Goal: Task Accomplishment & Management: Manage account settings

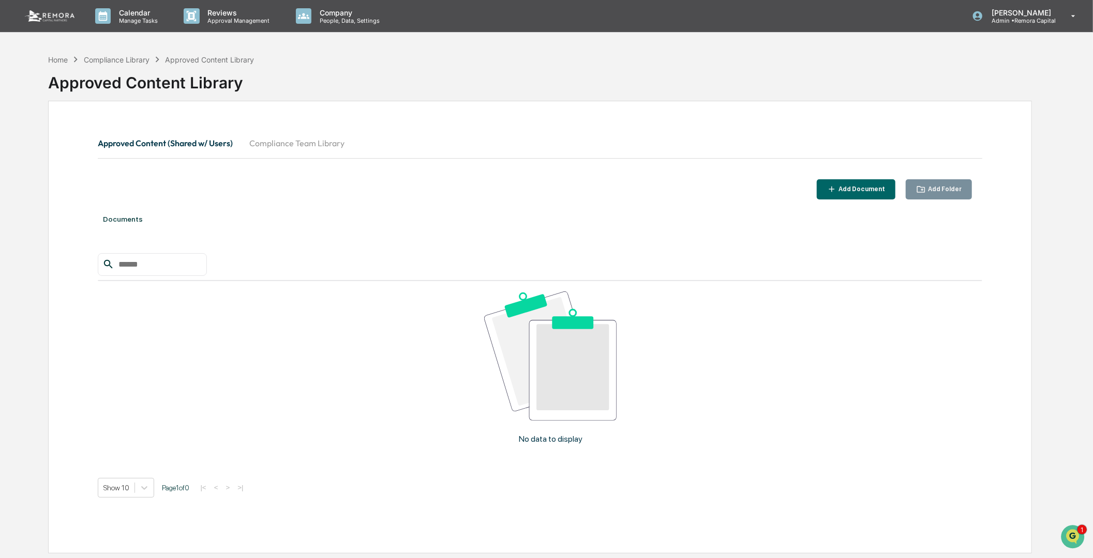
click at [327, 392] on div "No data to display" at bounding box center [550, 372] width 905 height 182
click at [117, 61] on div "Compliance Library" at bounding box center [117, 59] width 66 height 9
click at [111, 58] on div "Compliance Library" at bounding box center [117, 59] width 66 height 9
click at [422, 69] on div "Approved Content Library" at bounding box center [540, 78] width 984 height 27
click at [678, 61] on div "Home Compliance Library Approved Content Library Approved Content Library" at bounding box center [540, 75] width 984 height 42
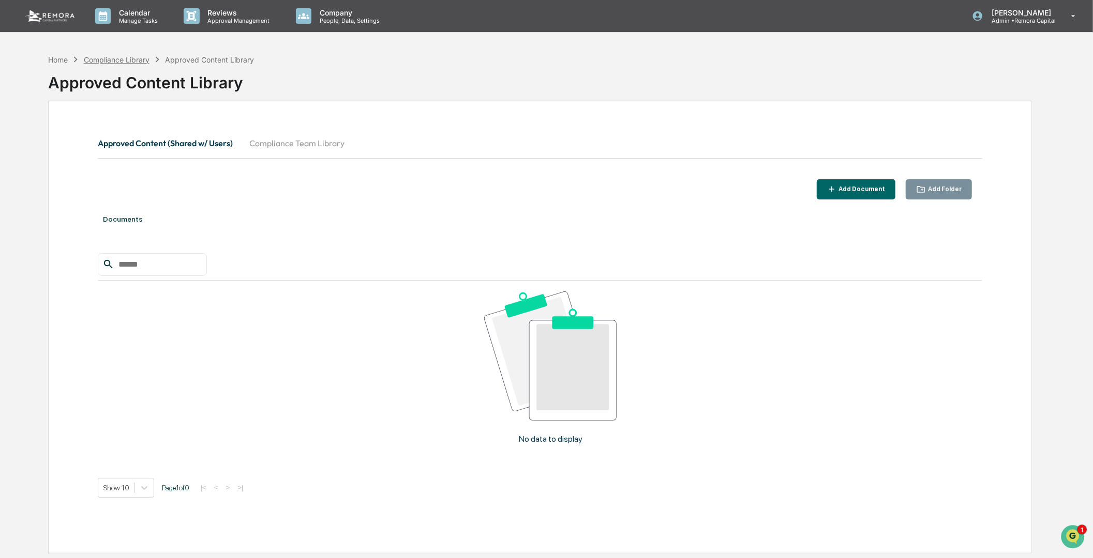
click at [111, 56] on div "Compliance Library" at bounding box center [117, 59] width 66 height 9
click at [54, 56] on div "Home" at bounding box center [58, 59] width 20 height 9
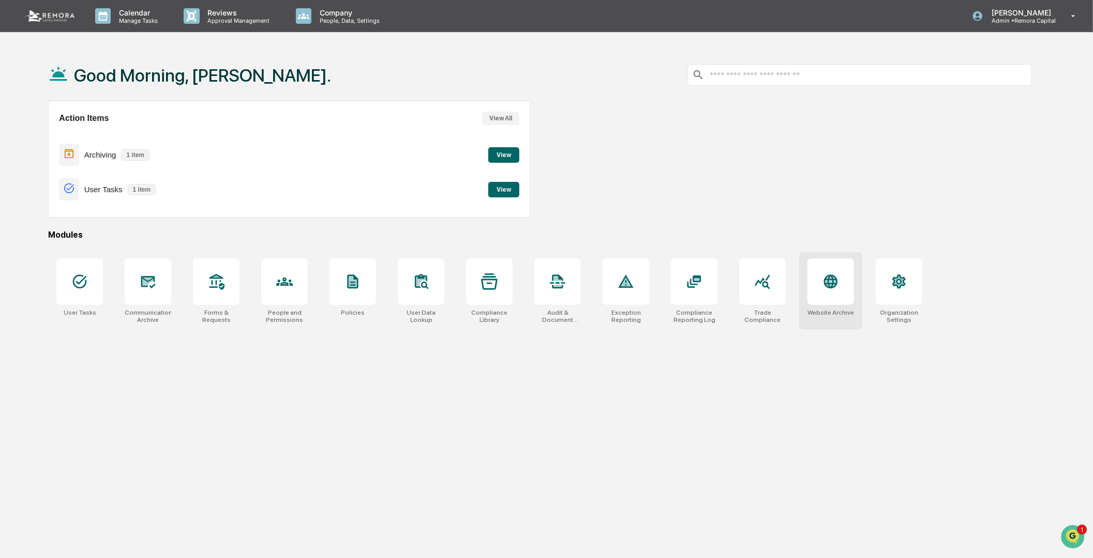
click at [824, 286] on icon at bounding box center [830, 282] width 17 height 17
click at [765, 303] on div at bounding box center [762, 282] width 47 height 47
click at [75, 432] on div "Good Morning, Frank. Action Items View All Archiving 1 item View User Tasks 1 i…" at bounding box center [540, 328] width 1015 height 558
click at [163, 376] on div "Good Morning, Frank. Action Items View All Archiving 1 item View User Tasks 1 i…" at bounding box center [540, 328] width 1015 height 558
click at [357, 269] on div at bounding box center [352, 282] width 47 height 47
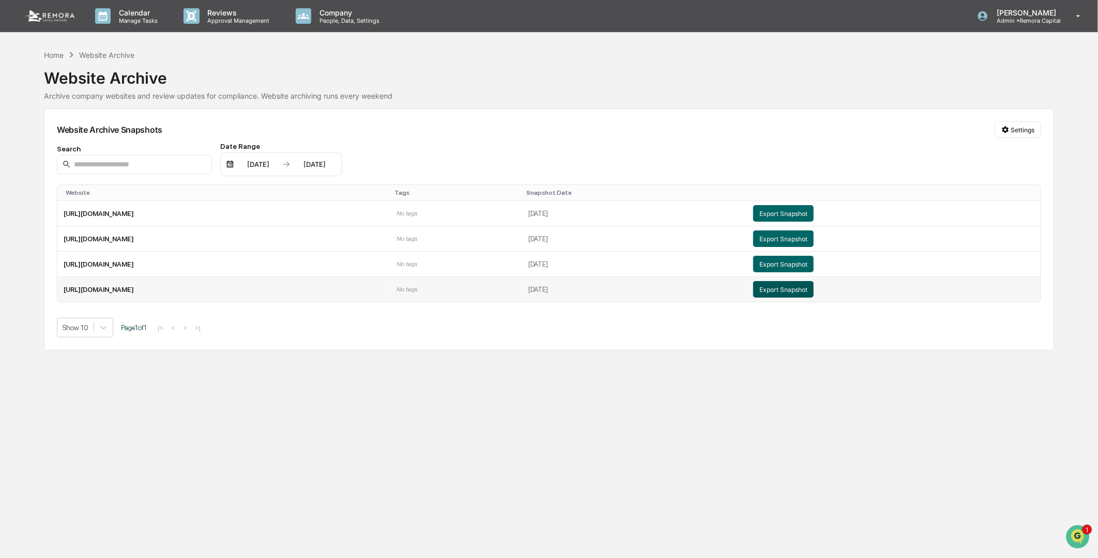
click at [814, 290] on button "Export Snapshot" at bounding box center [783, 289] width 61 height 17
click at [292, 376] on div "Calendar Manage Tasks Reviews Approval Management Company People, Data, Setting…" at bounding box center [549, 279] width 1098 height 558
click at [323, 58] on div "Home Website Archive Website Archive Archive company websites and review update…" at bounding box center [549, 74] width 1010 height 51
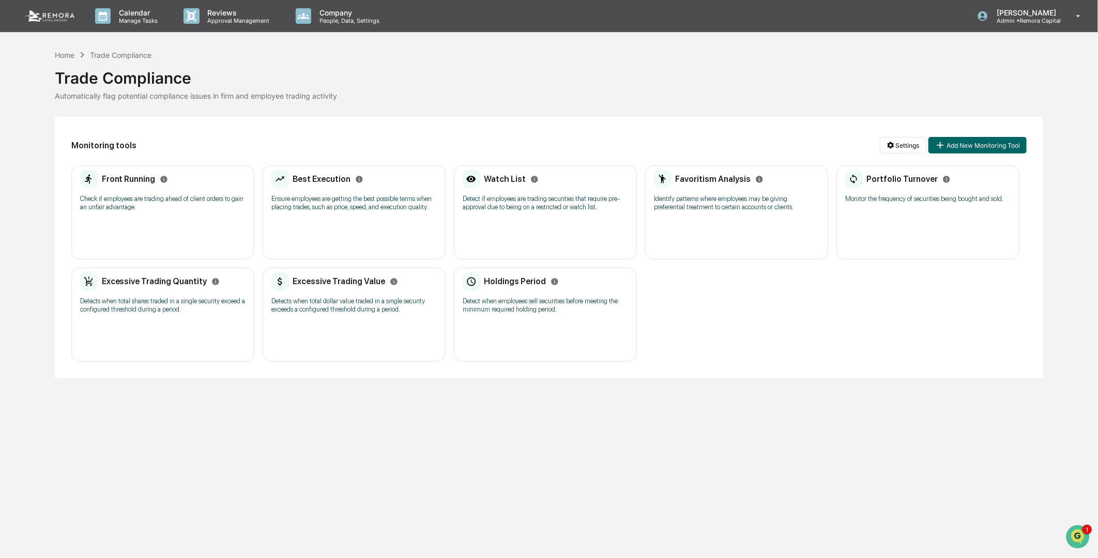
click at [569, 77] on div "Trade Compliance" at bounding box center [549, 74] width 989 height 27
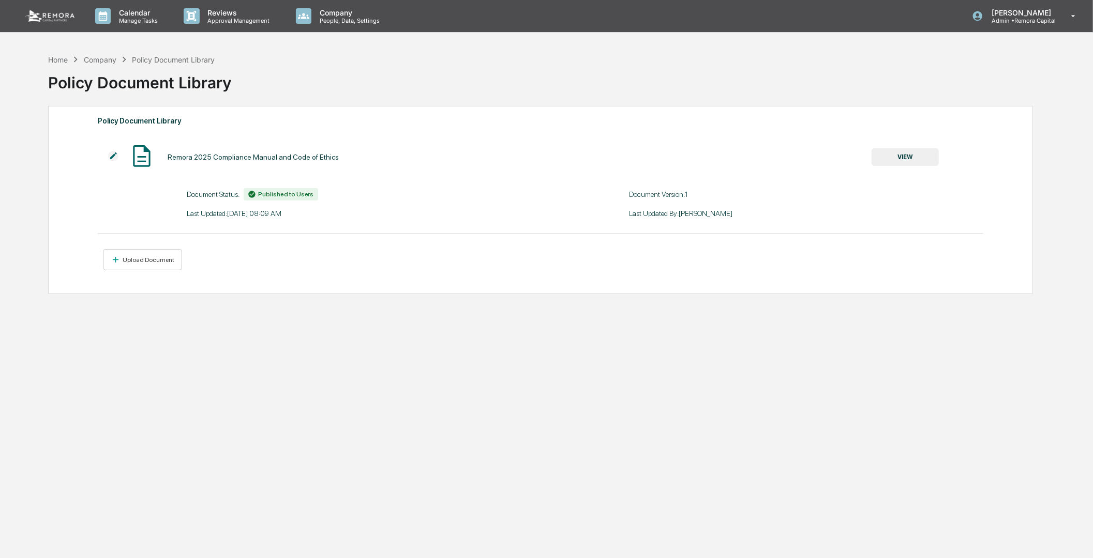
click at [251, 366] on div "Home Company Policy Document Library Policy Document Library Policy Document Li…" at bounding box center [540, 328] width 1015 height 558
click at [115, 159] on img at bounding box center [113, 156] width 10 height 10
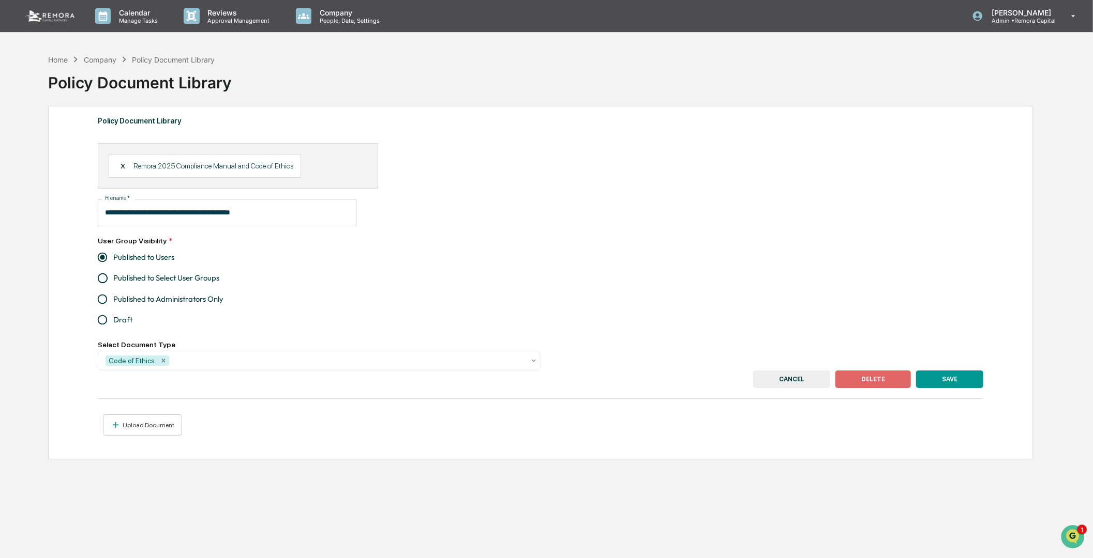
click at [567, 201] on div "**********" at bounding box center [452, 212] width 708 height 27
drag, startPoint x: 329, startPoint y: 536, endPoint x: 337, endPoint y: 255, distance: 281.4
click at [324, 520] on div "**********" at bounding box center [540, 328] width 1015 height 558
drag, startPoint x: 346, startPoint y: 60, endPoint x: 145, endPoint y: 7, distance: 208.1
click at [340, 57] on div "Home Company Policy Document Library Policy Document Library" at bounding box center [540, 75] width 984 height 42
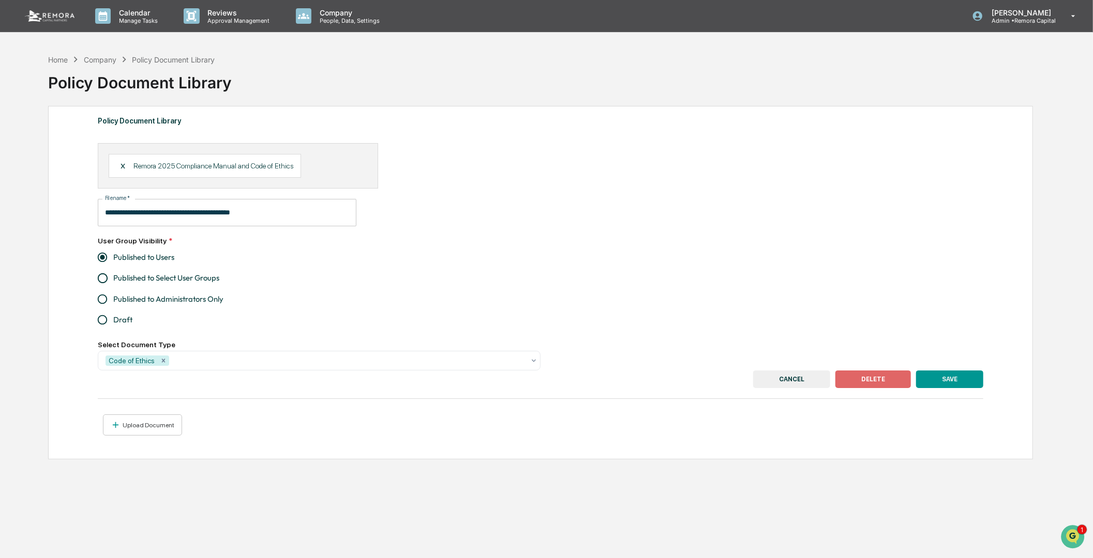
click at [95, 64] on div "Home Company Policy Document Library" at bounding box center [131, 59] width 167 height 11
click at [95, 56] on div "Company" at bounding box center [100, 59] width 33 height 9
click at [718, 79] on div "Policy Document Library" at bounding box center [540, 78] width 984 height 27
click at [803, 385] on button "CANCEL" at bounding box center [791, 380] width 77 height 18
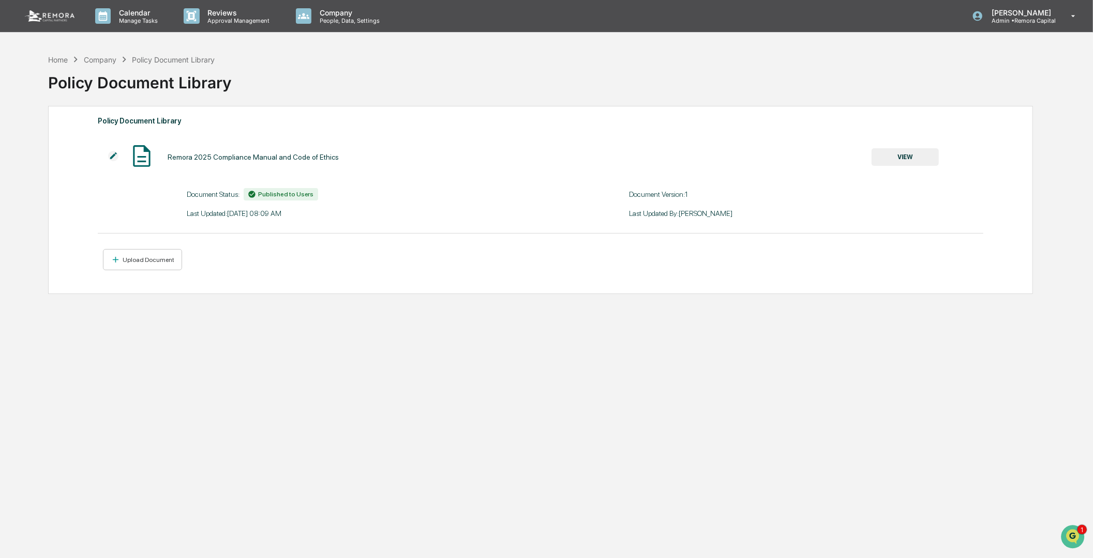
click at [474, 450] on div "Home Company Policy Document Library Policy Document Library Policy Document Li…" at bounding box center [540, 328] width 1015 height 558
click at [324, 380] on div "Home Company Policy Document Library Policy Document Library Policy Document Li…" at bounding box center [540, 328] width 1015 height 558
click at [93, 60] on div "Company" at bounding box center [100, 59] width 33 height 9
click at [91, 59] on div "Company" at bounding box center [100, 59] width 33 height 9
drag, startPoint x: 91, startPoint y: 59, endPoint x: 54, endPoint y: 58, distance: 37.3
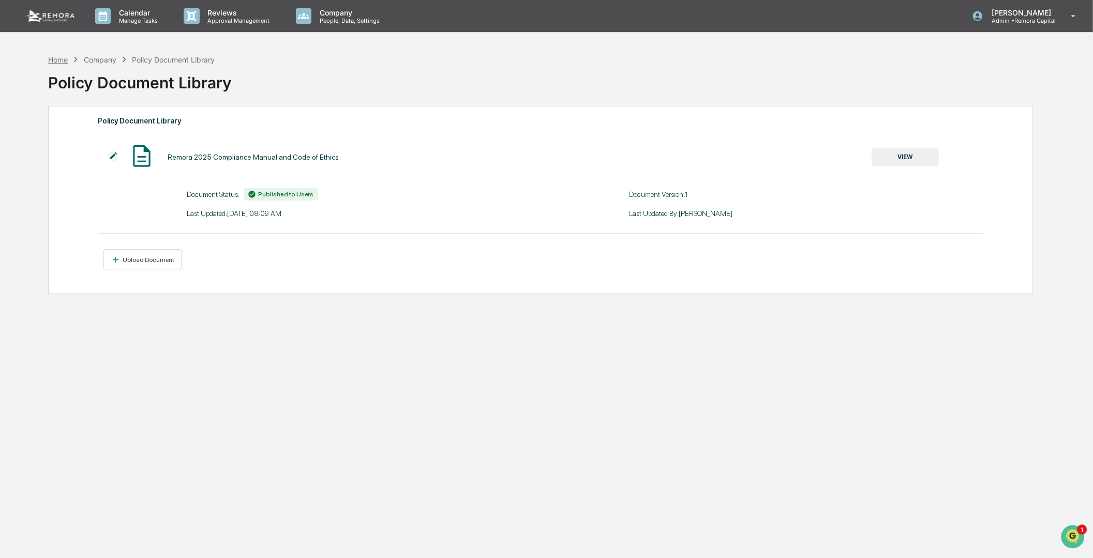
click at [54, 58] on div "Home" at bounding box center [58, 59] width 20 height 9
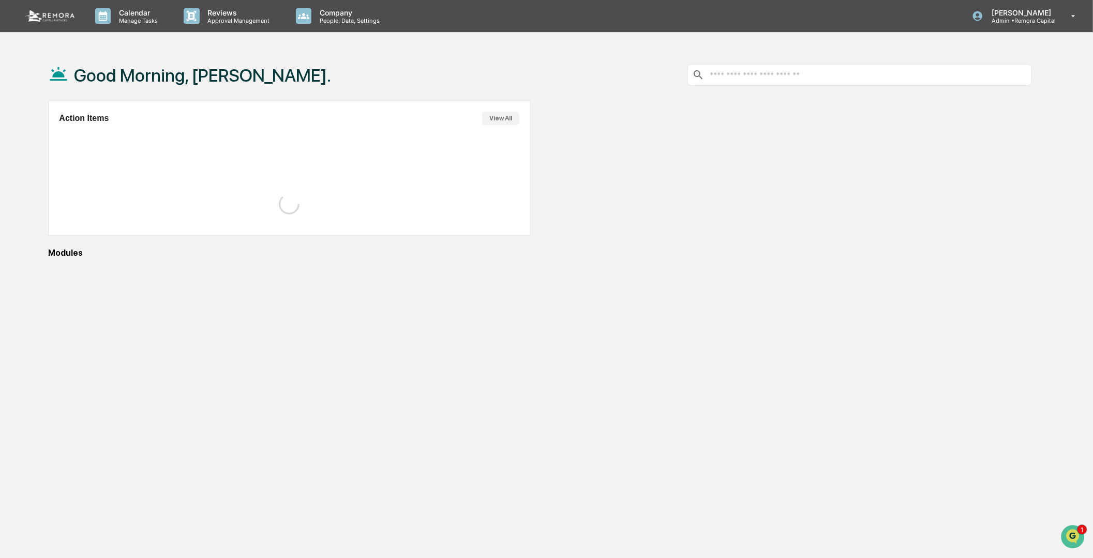
click at [54, 58] on div "Good Morning, Frank." at bounding box center [189, 75] width 283 height 52
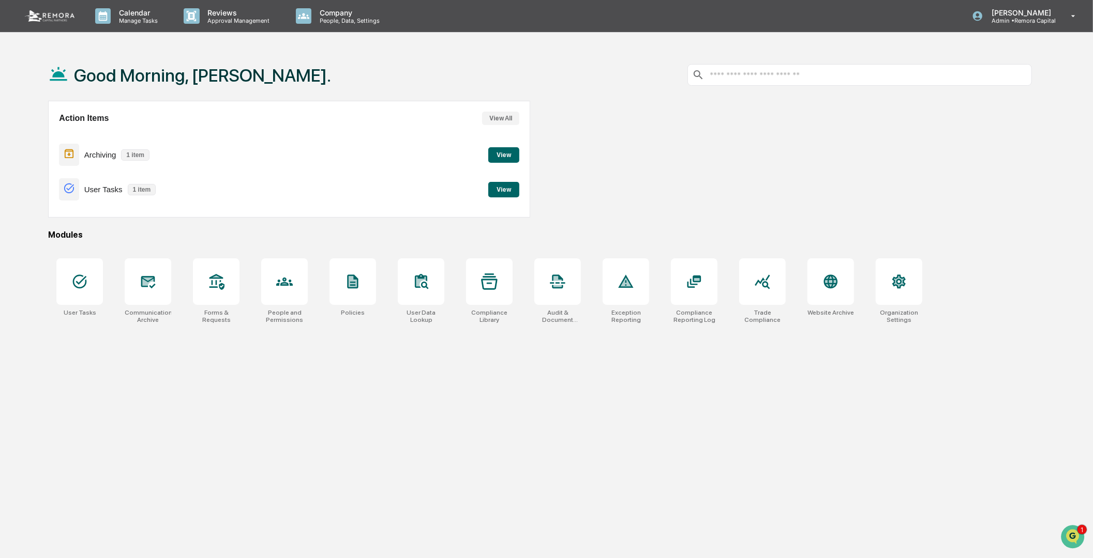
click at [437, 431] on div "Good Morning, Frank. Action Items View All Archiving 1 item View User Tasks 1 i…" at bounding box center [540, 328] width 1015 height 558
click at [133, 277] on div at bounding box center [148, 282] width 47 height 47
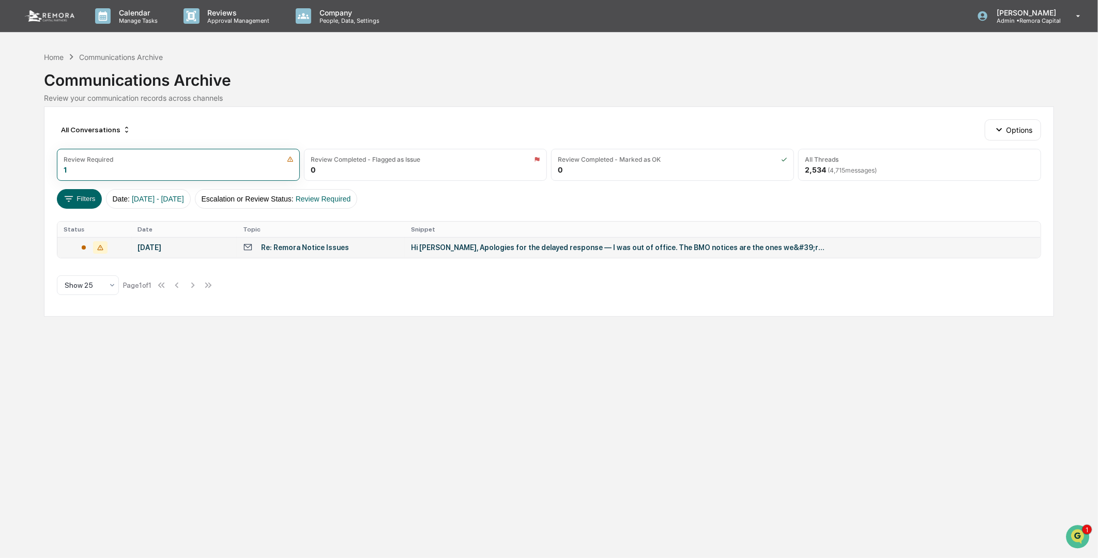
click at [309, 250] on div "Re: Remora Notice Issues" at bounding box center [305, 248] width 88 height 8
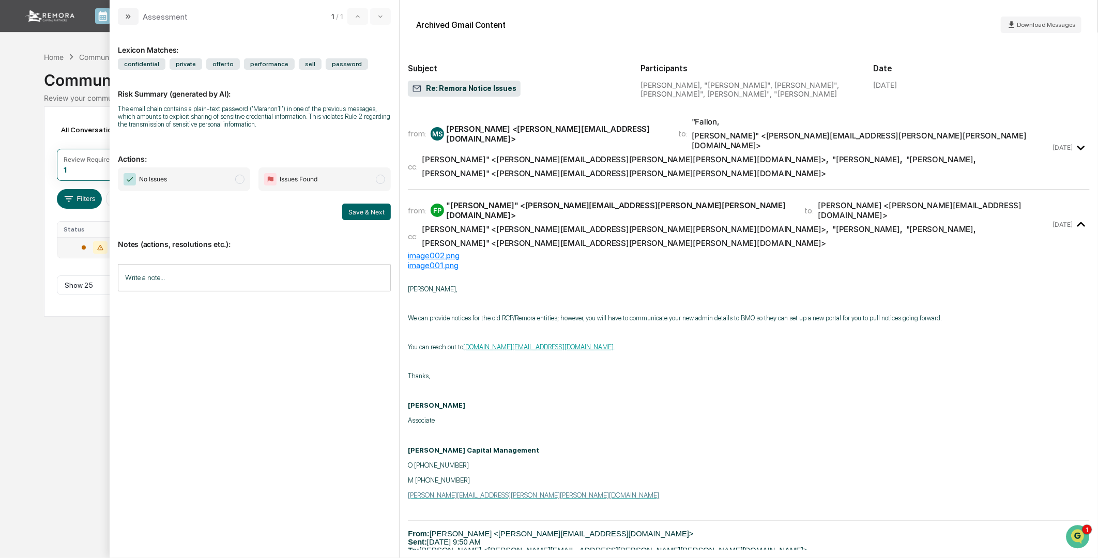
click at [720, 372] on p "Thanks," at bounding box center [749, 376] width 682 height 8
drag, startPoint x: 1084, startPoint y: 160, endPoint x: 1086, endPoint y: 169, distance: 8.5
click at [1086, 169] on div "from: MS [PERSON_NAME] <[PERSON_NAME][EMAIL_ADDRESS][DOMAIN_NAME]> to: "[PERSON…" at bounding box center [749, 332] width 682 height 436
drag, startPoint x: 685, startPoint y: 303, endPoint x: 664, endPoint y: 295, distance: 22.8
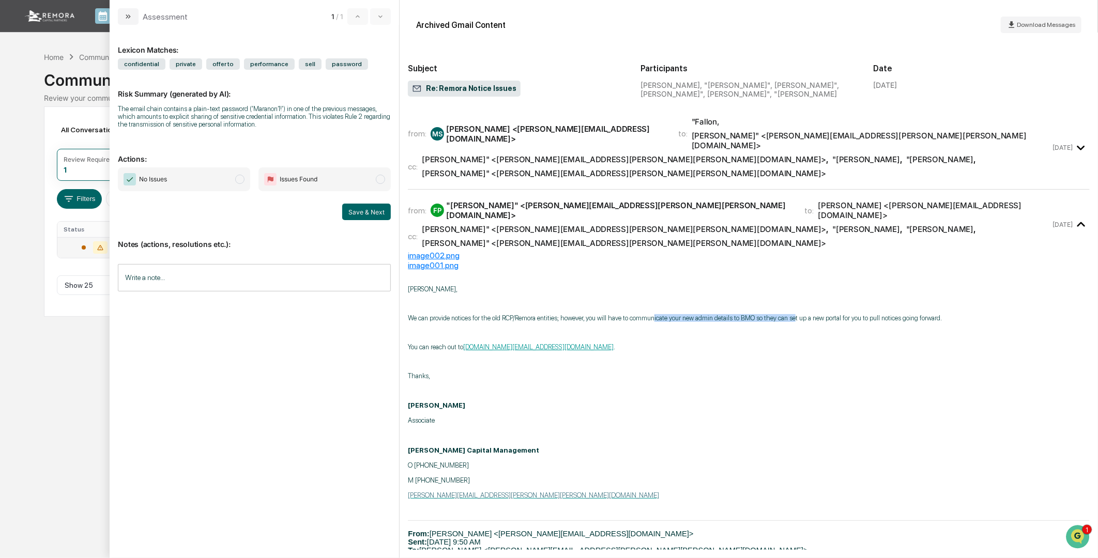
drag, startPoint x: 654, startPoint y: 259, endPoint x: 793, endPoint y: 256, distance: 138.6
drag, startPoint x: 762, startPoint y: 355, endPoint x: 746, endPoint y: 298, distance: 58.7
click at [762, 401] on p "[PERSON_NAME]" at bounding box center [749, 405] width 682 height 8
click at [686, 343] on p "You can reach out to [DOMAIN_NAME][EMAIL_ADDRESS][DOMAIN_NAME] ." at bounding box center [749, 347] width 682 height 8
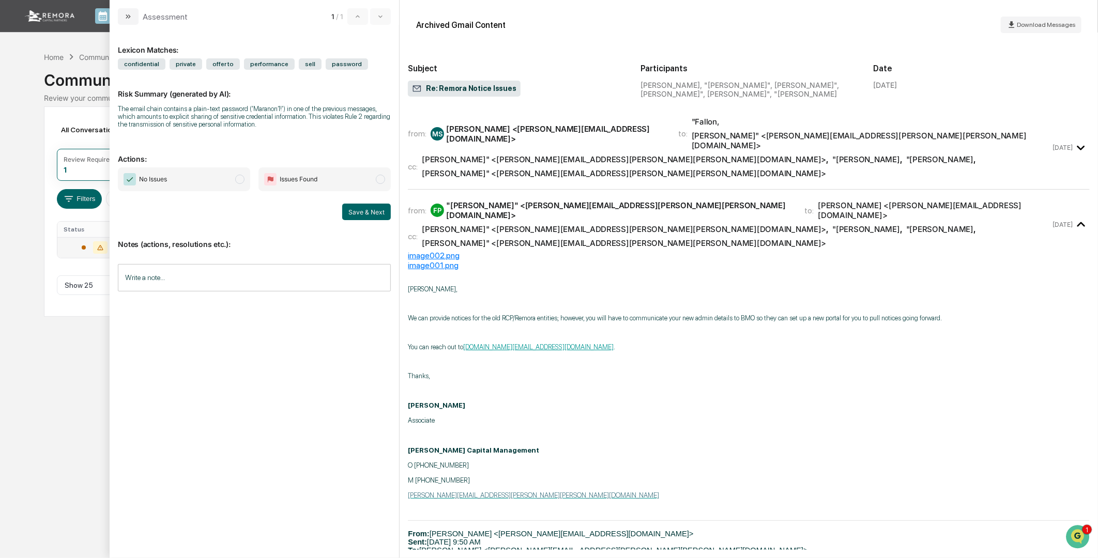
click at [675, 329] on p "modal" at bounding box center [749, 333] width 682 height 8
drag, startPoint x: 301, startPoint y: 133, endPoint x: 118, endPoint y: 109, distance: 184.7
click at [118, 109] on div "Risk Summary (generated by AI): The email chain contains a plain-text password …" at bounding box center [254, 102] width 273 height 65
drag, startPoint x: 118, startPoint y: 109, endPoint x: 308, endPoint y: 117, distance: 190.5
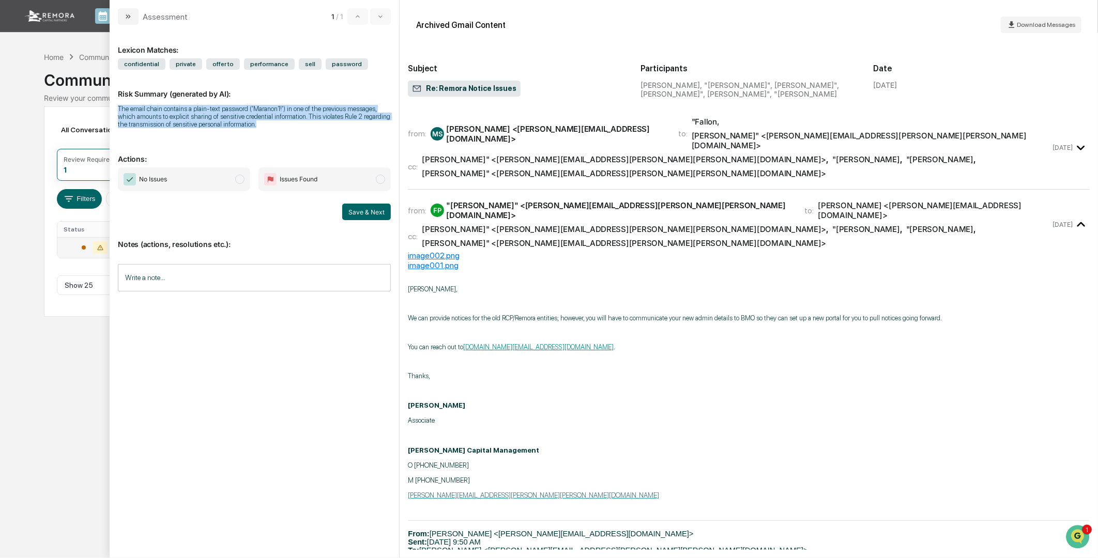
click at [308, 117] on div "The email chain contains a plain-text password ('Maranon1!') in one of the prev…" at bounding box center [254, 116] width 273 height 23
click at [722, 387] on p "modal" at bounding box center [749, 391] width 682 height 8
click at [701, 387] on p "modal" at bounding box center [749, 391] width 682 height 8
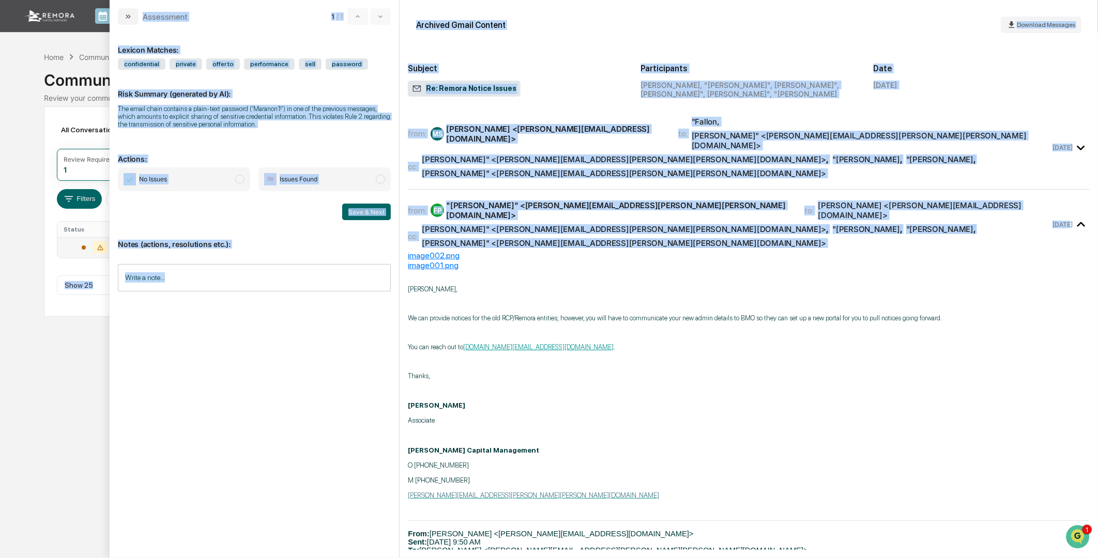
drag, startPoint x: 1090, startPoint y: 159, endPoint x: 1099, endPoint y: 203, distance: 44.3
click at [1092, 203] on html "Calendar Manage Tasks Reviews Approval Management Company People, Data, Setting…" at bounding box center [549, 279] width 1098 height 558
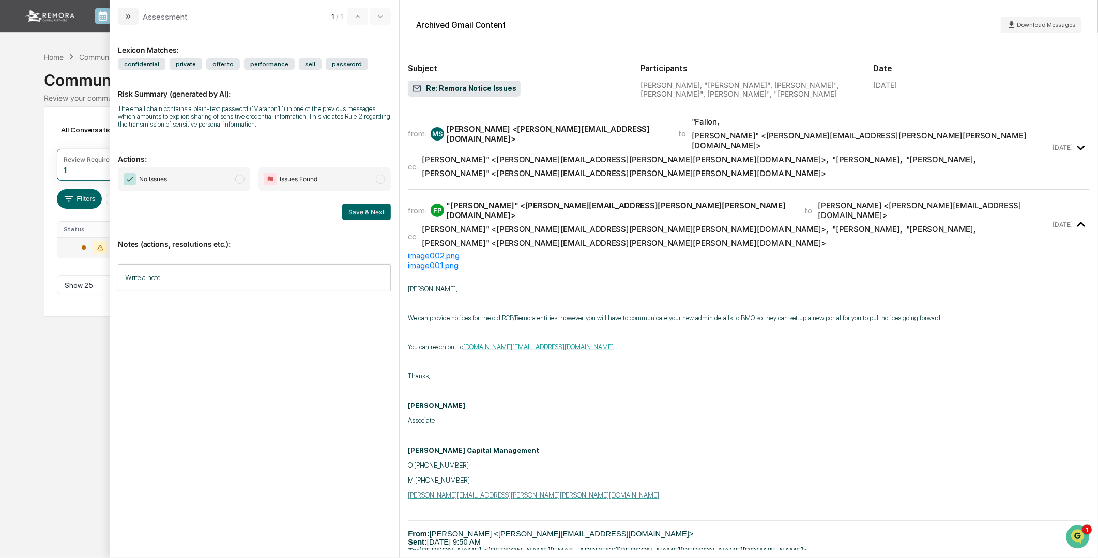
drag, startPoint x: 1099, startPoint y: 203, endPoint x: 1094, endPoint y: 213, distance: 11.3
click at [1092, 214] on div "Archived Gmail Content Download Messages Subject Re: Remora Notice Issues Parti…" at bounding box center [749, 279] width 699 height 558
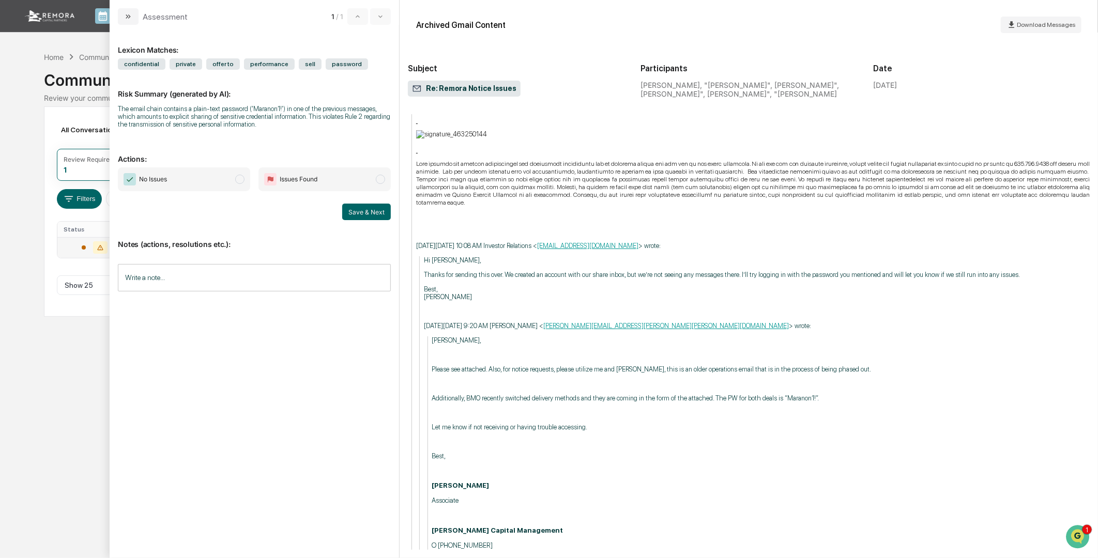
scroll to position [1419, 0]
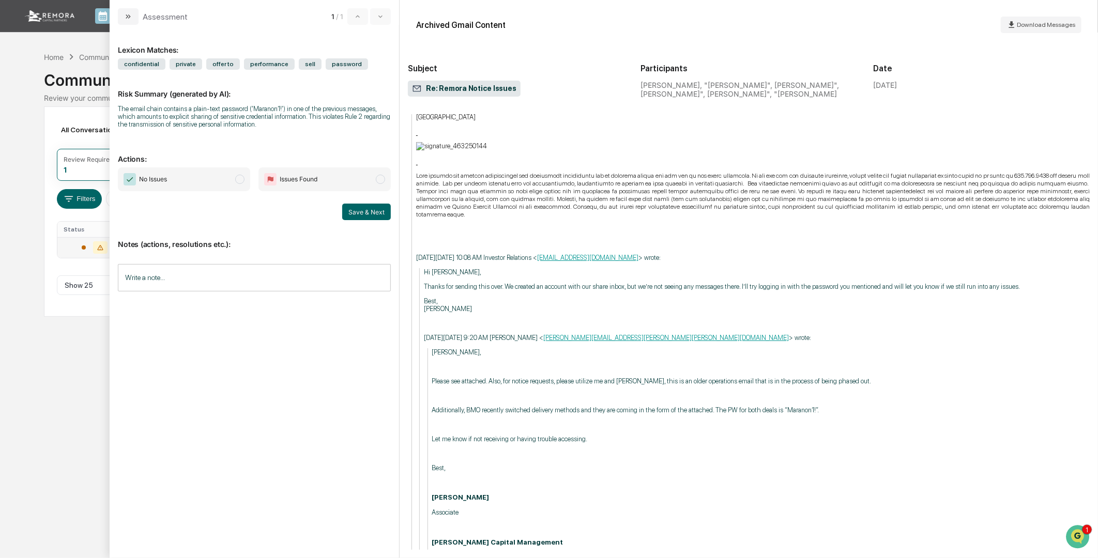
click at [749, 435] on p "Let me know if not receiving or having trouble accessing." at bounding box center [761, 439] width 658 height 8
drag, startPoint x: 715, startPoint y: 372, endPoint x: 812, endPoint y: 369, distance: 97.8
click at [812, 406] on p "Additionally, BMO recently switched delivery methods and they are coming in the…" at bounding box center [761, 410] width 658 height 8
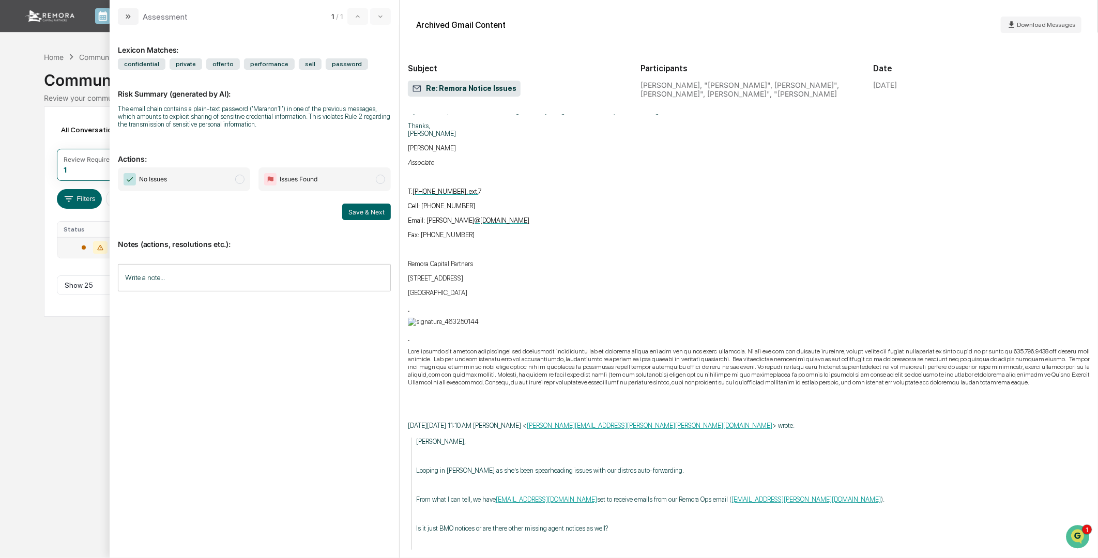
scroll to position [0, 0]
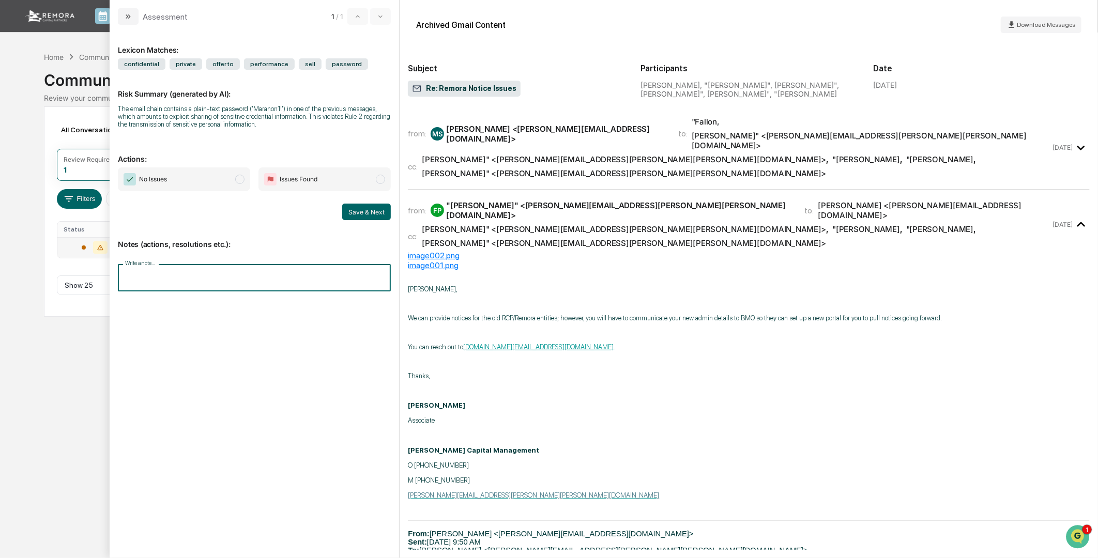
click at [266, 271] on input "Write a note..." at bounding box center [254, 277] width 273 height 27
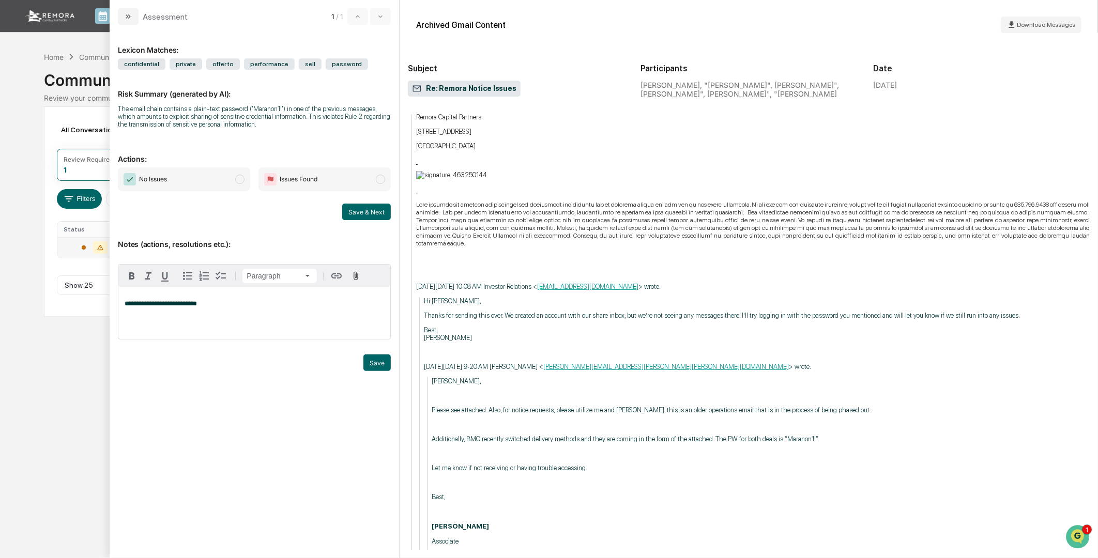
scroll to position [1403, 0]
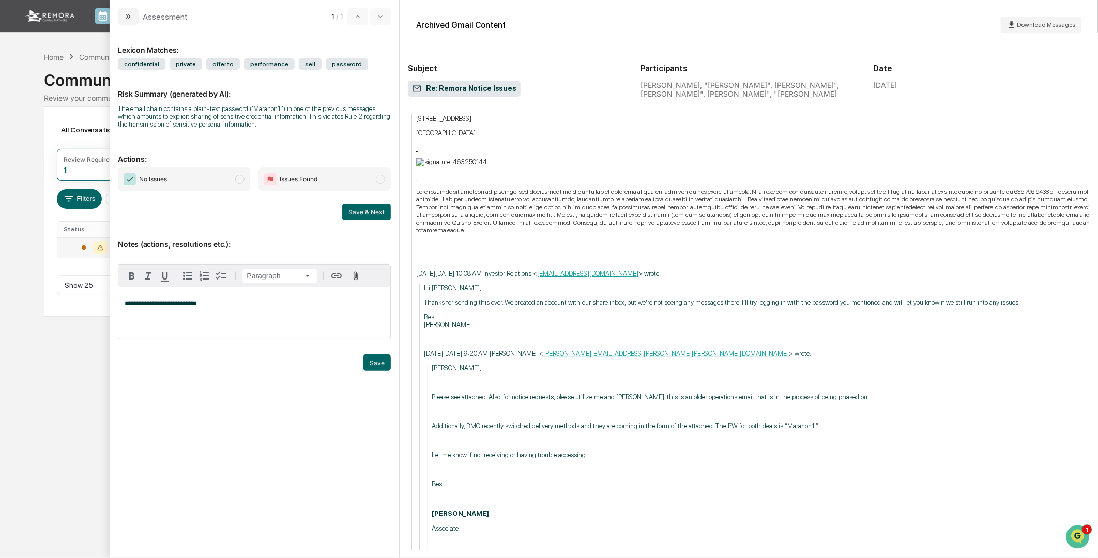
click at [647, 451] on p "Let me know if not receiving or having trouble accessing." at bounding box center [761, 455] width 658 height 8
drag, startPoint x: 598, startPoint y: 386, endPoint x: 662, endPoint y: 385, distance: 64.6
click at [662, 422] on p "Additionally, BMO recently switched delivery methods and they are coming in the…" at bounding box center [761, 426] width 658 height 8
click at [661, 422] on p "Additionally, BMO recently switched delivery methods and they are coming in the…" at bounding box center [761, 426] width 658 height 8
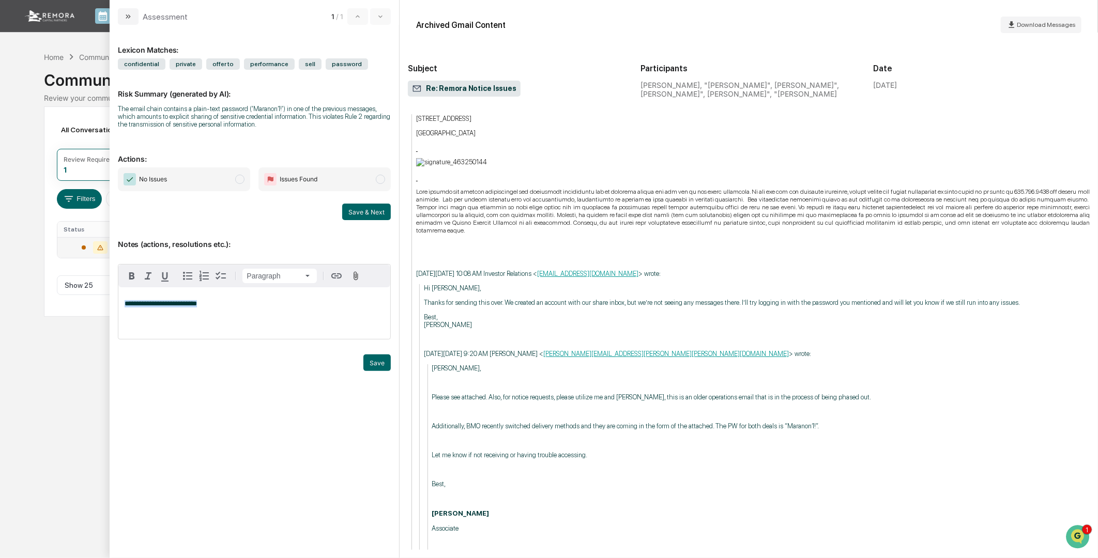
drag, startPoint x: 210, startPoint y: 308, endPoint x: 74, endPoint y: 298, distance: 135.8
click at [74, 298] on body "**********" at bounding box center [549, 279] width 1098 height 558
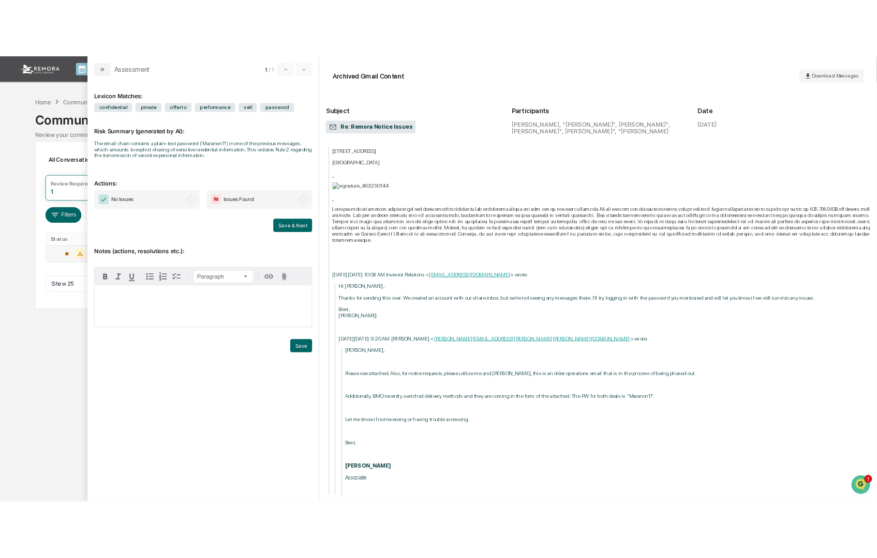
scroll to position [1386, 0]
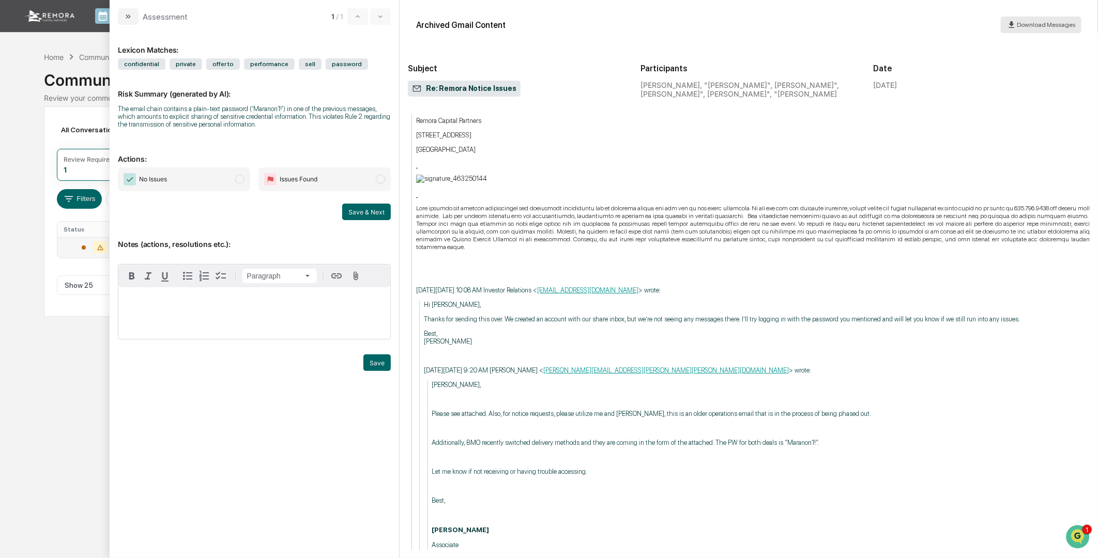
click at [1017, 24] on icon "modal" at bounding box center [1012, 25] width 10 height 10
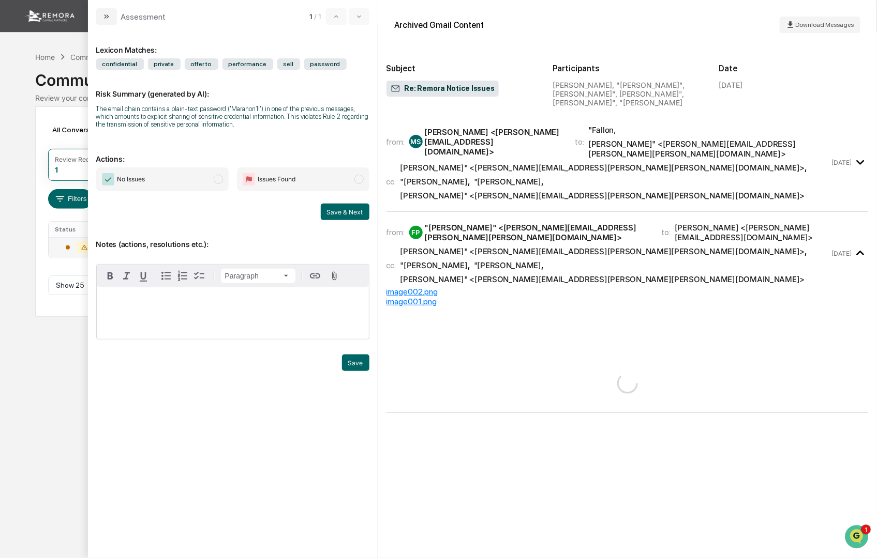
scroll to position [0, 0]
click at [152, 307] on p "modal" at bounding box center [233, 303] width 260 height 7
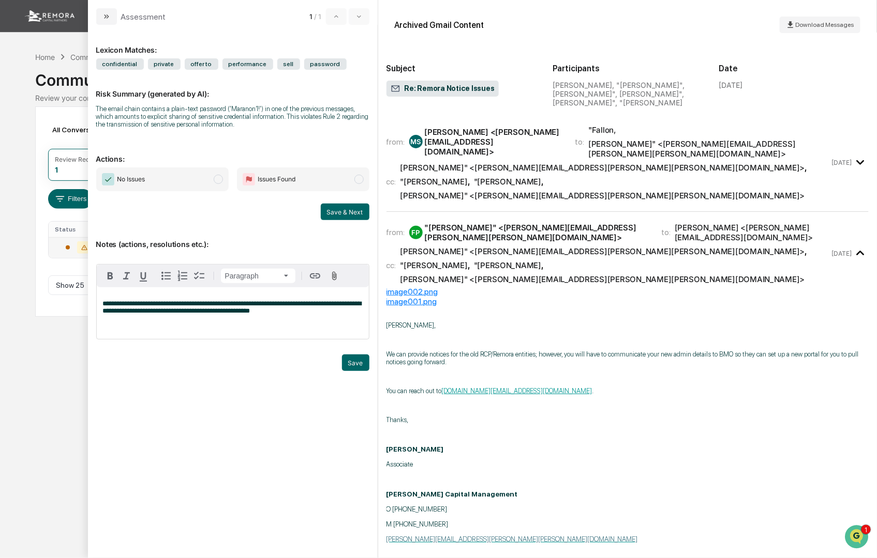
click at [290, 311] on p "**********" at bounding box center [233, 307] width 260 height 14
click at [349, 312] on p "**********" at bounding box center [233, 307] width 260 height 14
click at [350, 358] on button "Save" at bounding box center [355, 363] width 27 height 17
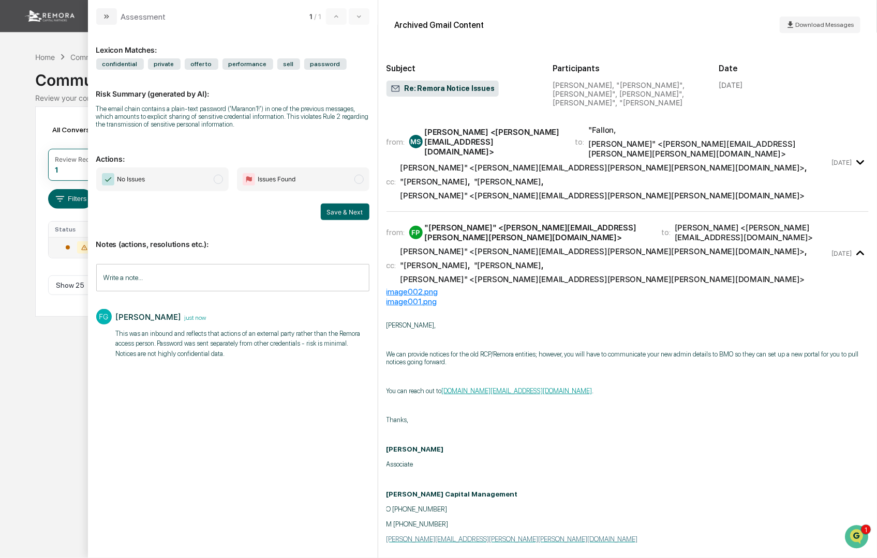
click at [171, 184] on span "No Issues" at bounding box center [162, 180] width 132 height 24
click at [333, 213] on button "Save & Next" at bounding box center [345, 212] width 49 height 17
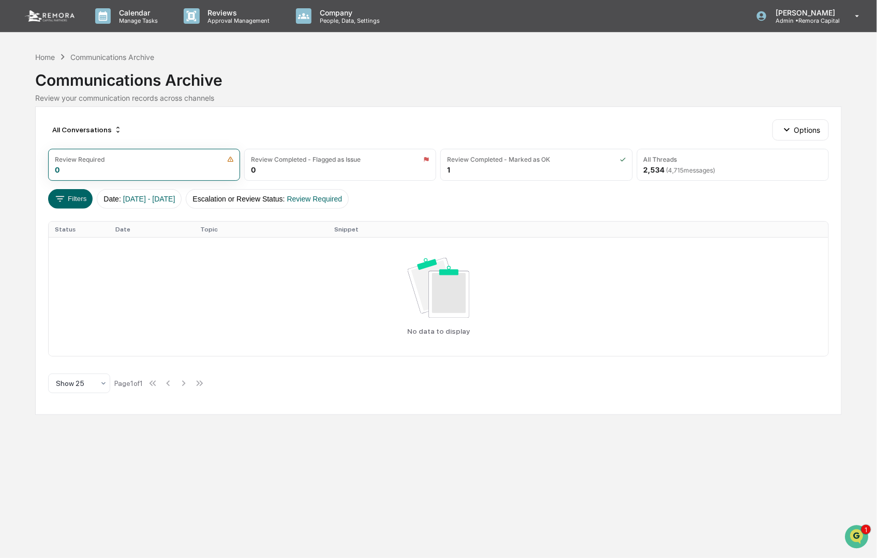
click at [186, 457] on div "Calendar Manage Tasks Reviews Approval Management Company People, Data, Setting…" at bounding box center [438, 279] width 877 height 558
click at [397, 452] on div "Calendar Manage Tasks Reviews Approval Management Company People, Data, Setting…" at bounding box center [438, 279] width 877 height 558
click at [445, 197] on div "Filters Date : [DATE] - [DATE] Escalation or Review Status : Review Required" at bounding box center [438, 199] width 780 height 20
click at [636, 203] on div "Filters Date : [DATE] - [DATE] Escalation or Review Status : Review Required" at bounding box center [438, 199] width 780 height 20
click at [664, 164] on div "All Threads 2,534 ( 4,715 messages)" at bounding box center [733, 165] width 192 height 32
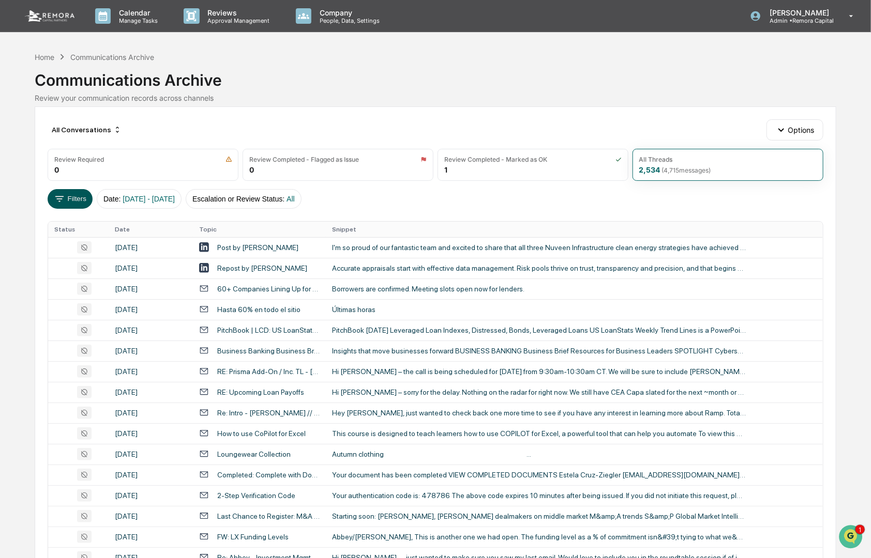
click at [58, 200] on icon at bounding box center [59, 198] width 11 height 11
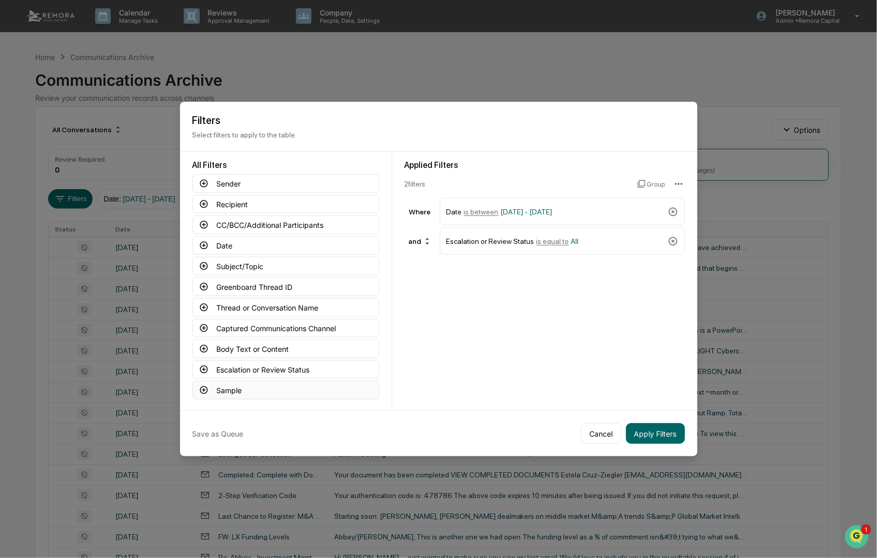
click at [231, 389] on button "Sample" at bounding box center [285, 390] width 187 height 19
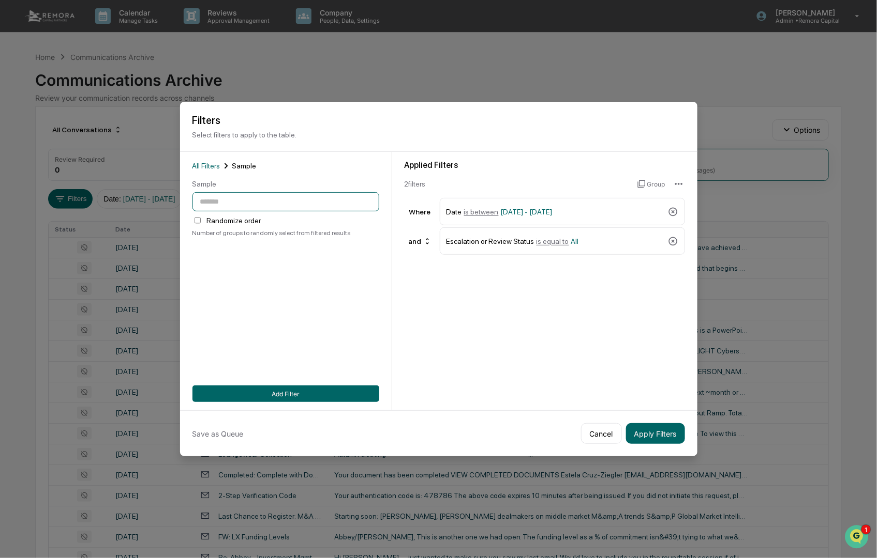
click at [207, 198] on input "number" at bounding box center [285, 201] width 187 height 19
drag, startPoint x: 609, startPoint y: 319, endPoint x: 209, endPoint y: 338, distance: 400.2
click at [602, 319] on div "Applied Filters 2 filter s Group Where Date is between [DATE] - [DATE] and Esca…" at bounding box center [544, 281] width 305 height 259
click at [195, 160] on div "All Filters Sample" at bounding box center [285, 165] width 187 height 11
click at [197, 162] on span "All Filters" at bounding box center [206, 166] width 28 height 8
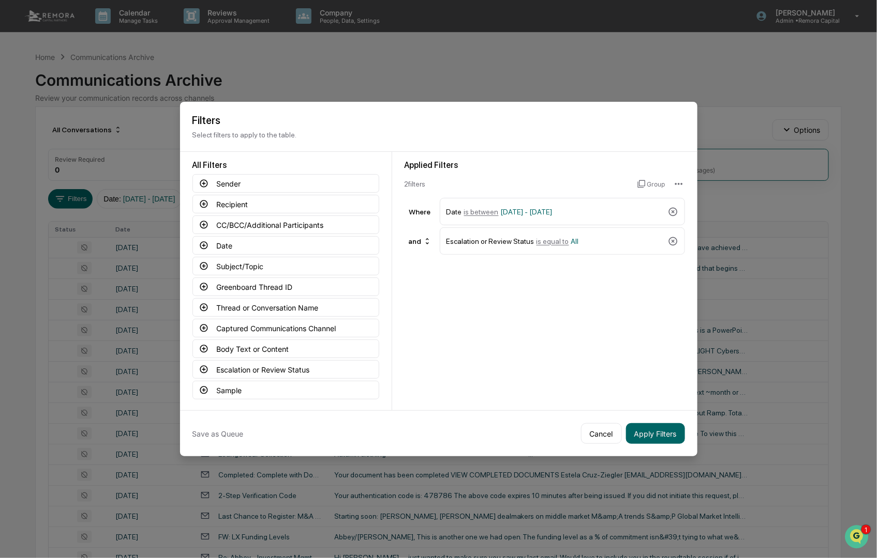
click at [516, 376] on div "Applied Filters 2 filter s Group Where Date is between [DATE] - [DATE] and Esca…" at bounding box center [544, 281] width 305 height 259
click at [244, 341] on button "Body Text or Content" at bounding box center [285, 349] width 187 height 19
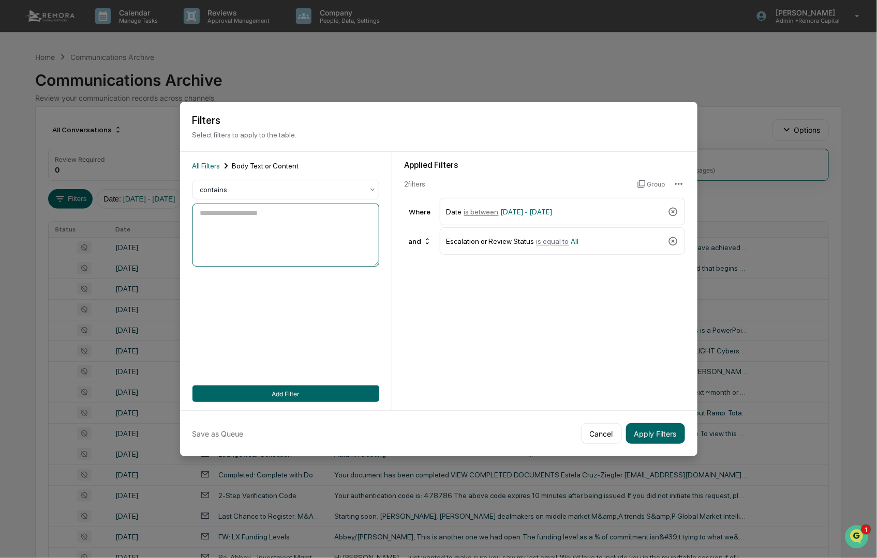
click at [224, 213] on textarea at bounding box center [285, 235] width 187 height 63
type textarea "*****"
click at [271, 386] on button "Add Filter" at bounding box center [285, 394] width 187 height 17
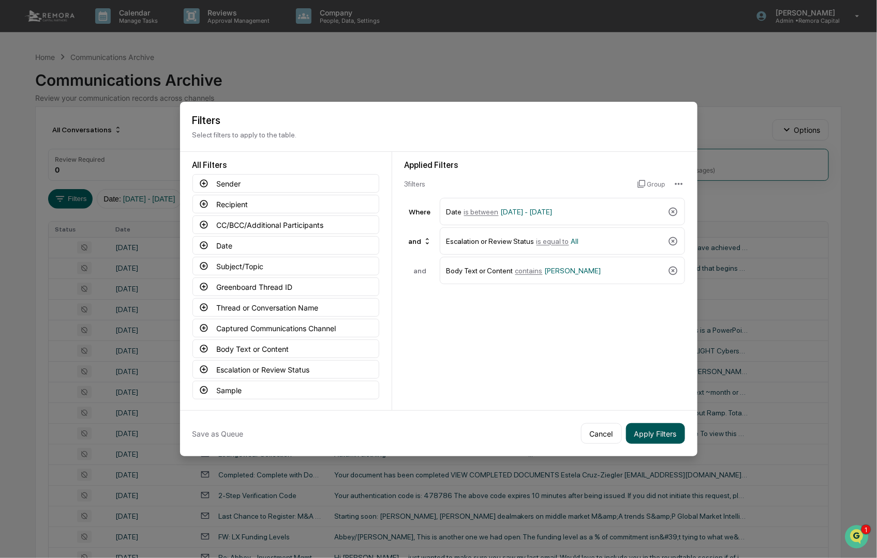
click at [658, 427] on button "Apply Filters" at bounding box center [655, 434] width 59 height 21
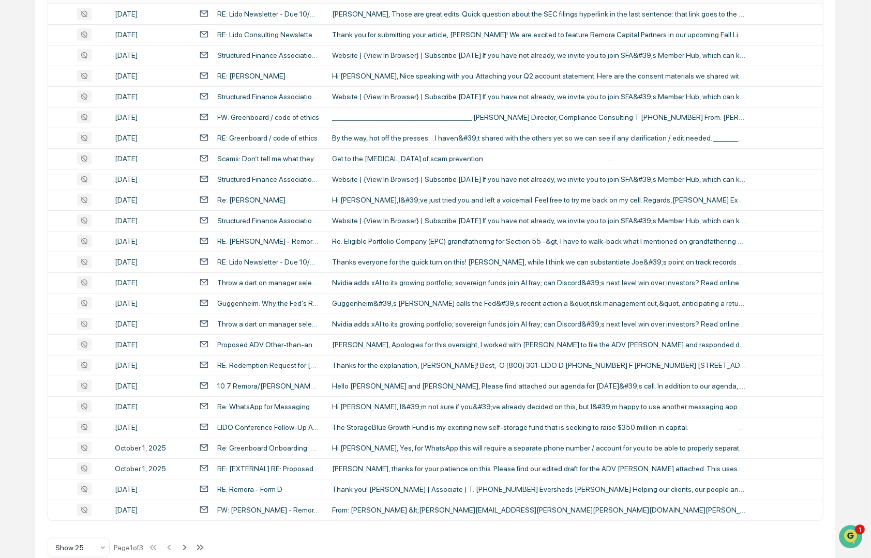
scroll to position [254, 0]
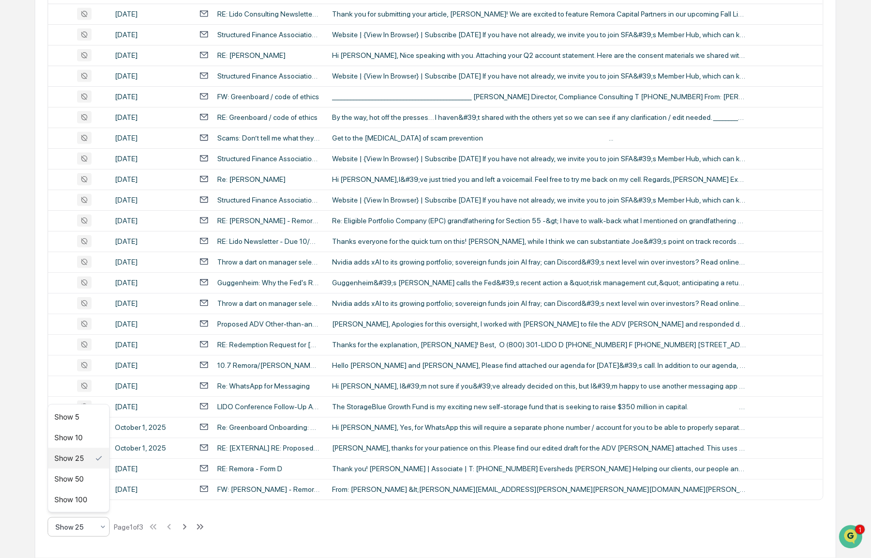
click at [75, 528] on div at bounding box center [74, 527] width 38 height 10
click at [68, 498] on div "Show 100" at bounding box center [78, 500] width 61 height 21
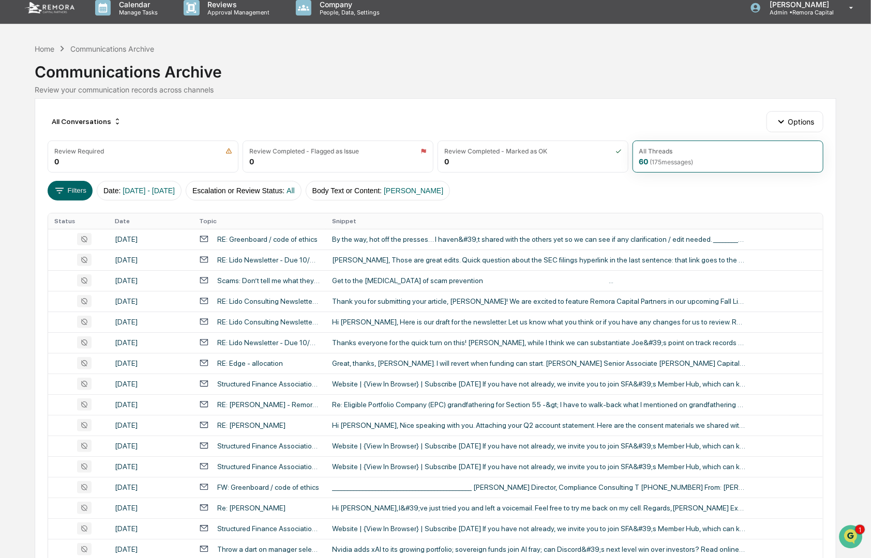
scroll to position [0, 0]
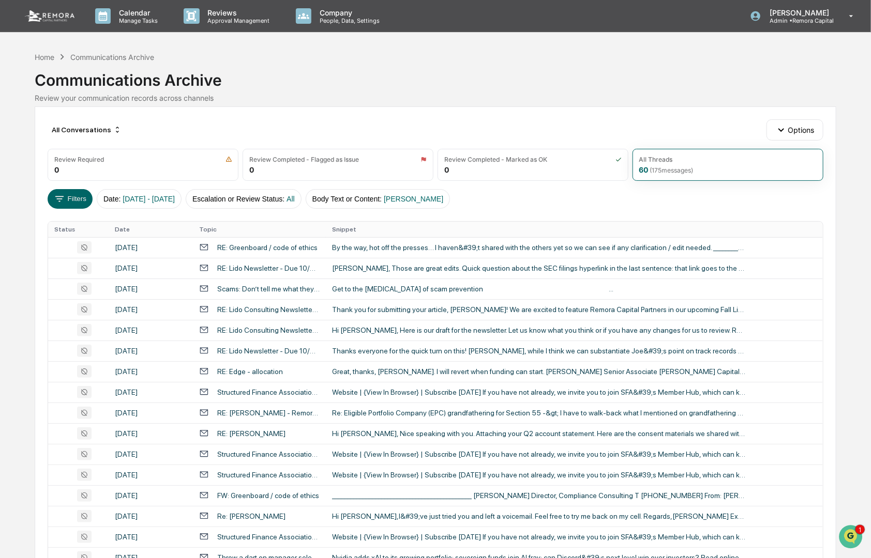
drag, startPoint x: 421, startPoint y: 225, endPoint x: 17, endPoint y: 301, distance: 411.5
click at [793, 133] on button "Options" at bounding box center [794, 129] width 56 height 21
click at [790, 128] on button "Options" at bounding box center [794, 129] width 56 height 21
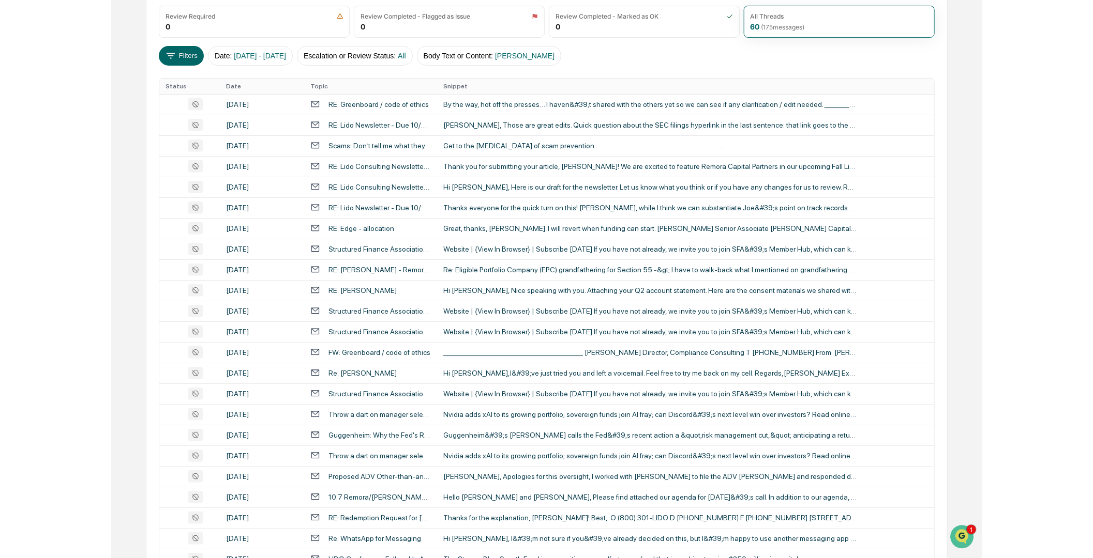
scroll to position [142, 0]
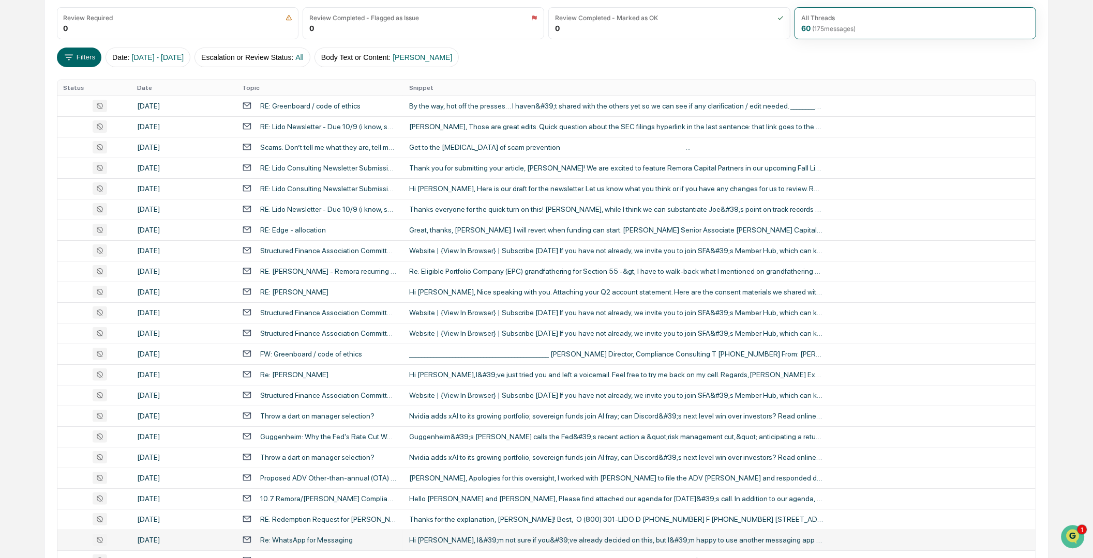
click at [294, 539] on div "Re: WhatsApp for Messaging" at bounding box center [306, 540] width 93 height 8
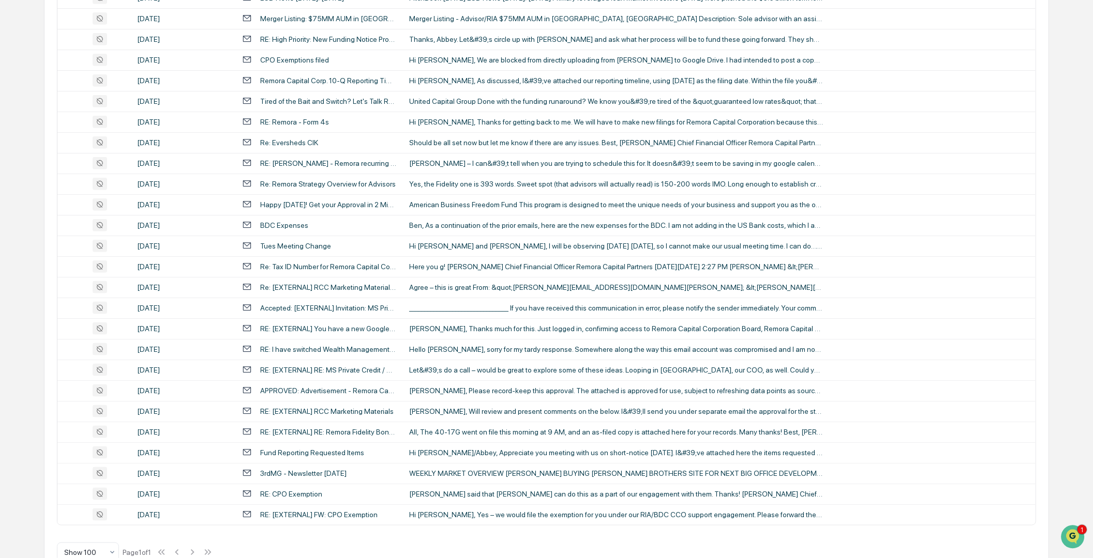
scroll to position [978, 0]
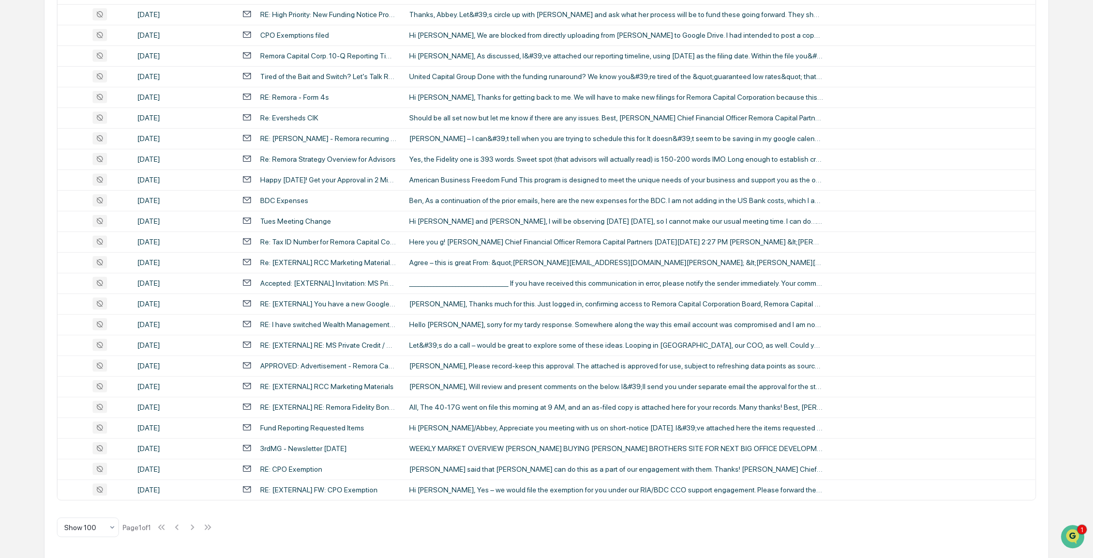
drag, startPoint x: 1098, startPoint y: 213, endPoint x: 25, endPoint y: 1, distance: 1093.2
click at [272, 467] on div "RE: CPO Exemption" at bounding box center [291, 469] width 62 height 8
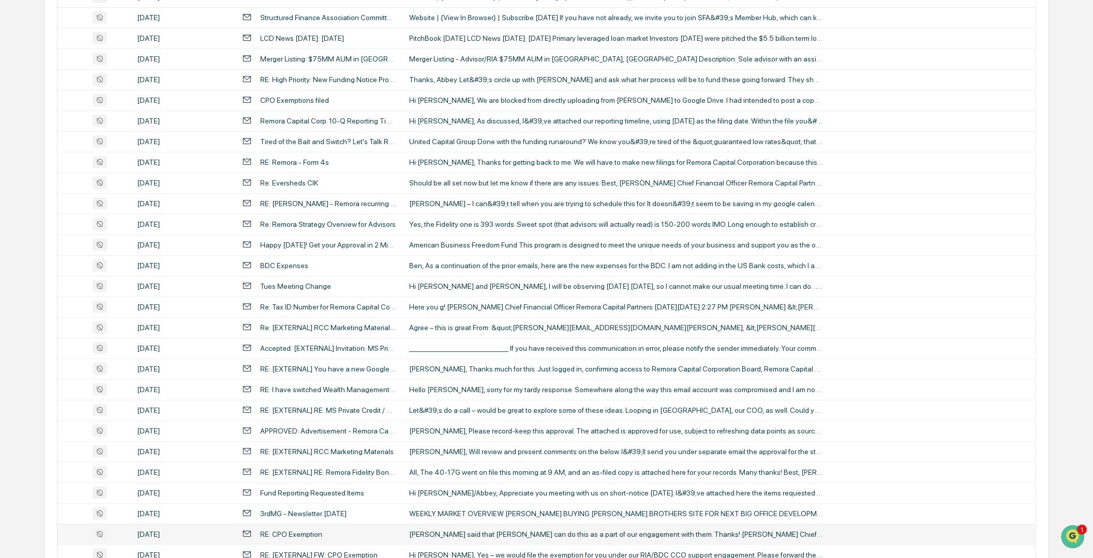
scroll to position [978, 0]
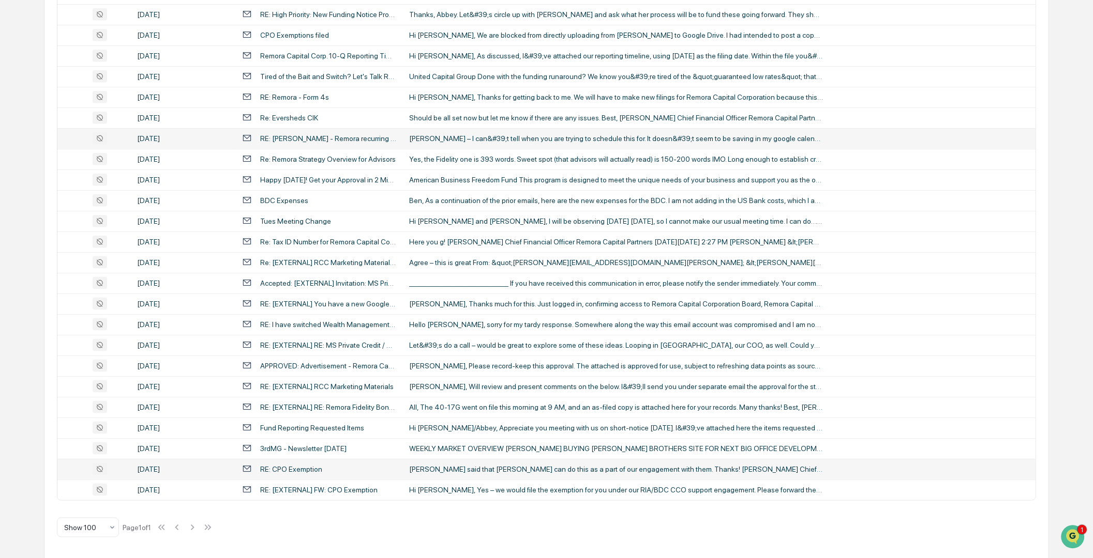
click at [285, 135] on div "RE: [PERSON_NAME] - Remora recurring meeting" at bounding box center [328, 138] width 137 height 8
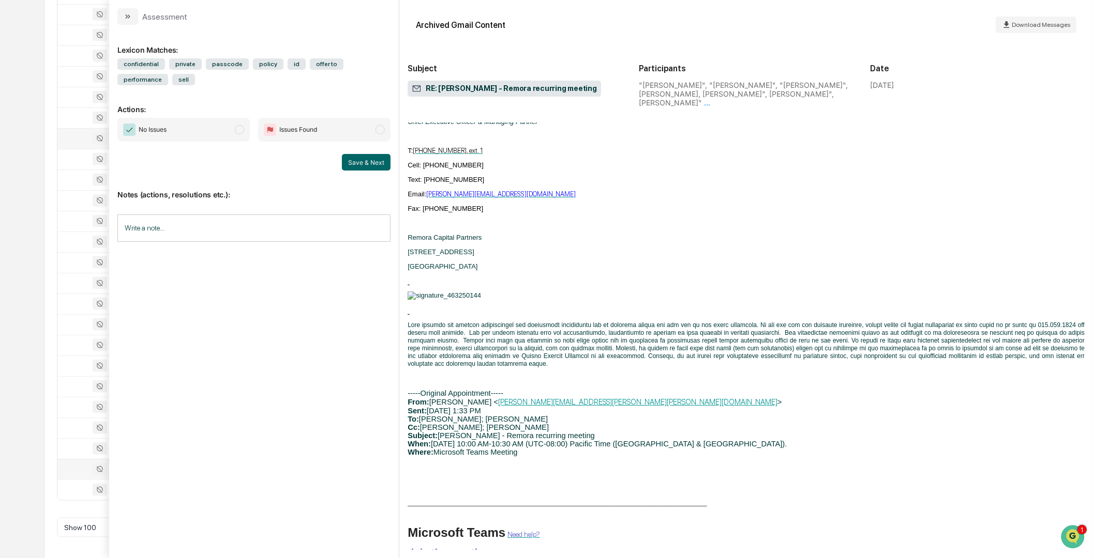
scroll to position [1258, 0]
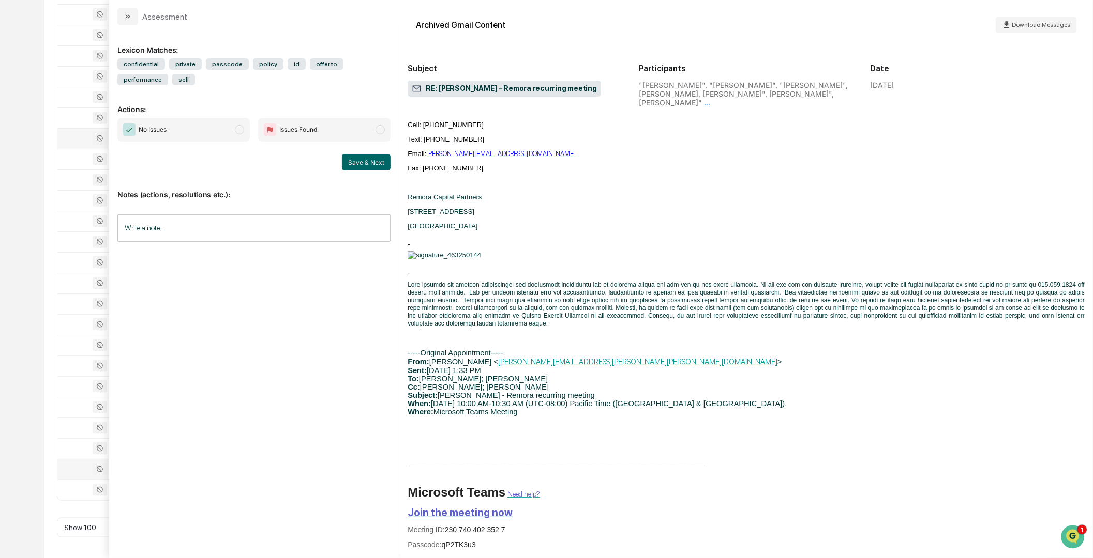
click at [296, 377] on div "Lexicon Matches: confidential private passcode policy id offer to performance s…" at bounding box center [253, 286] width 273 height 507
click at [122, 17] on button "modal" at bounding box center [127, 16] width 21 height 17
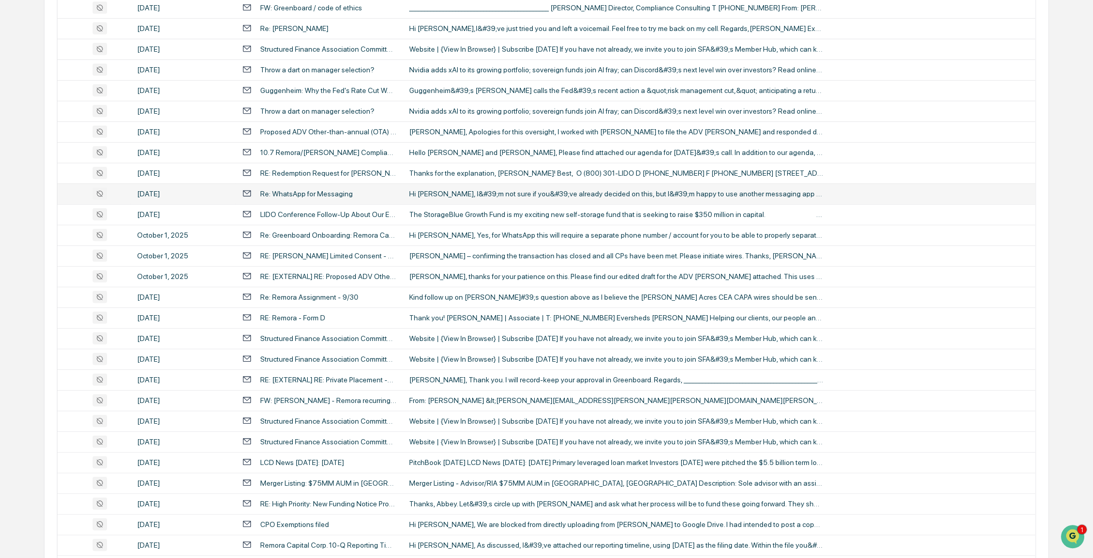
scroll to position [976, 0]
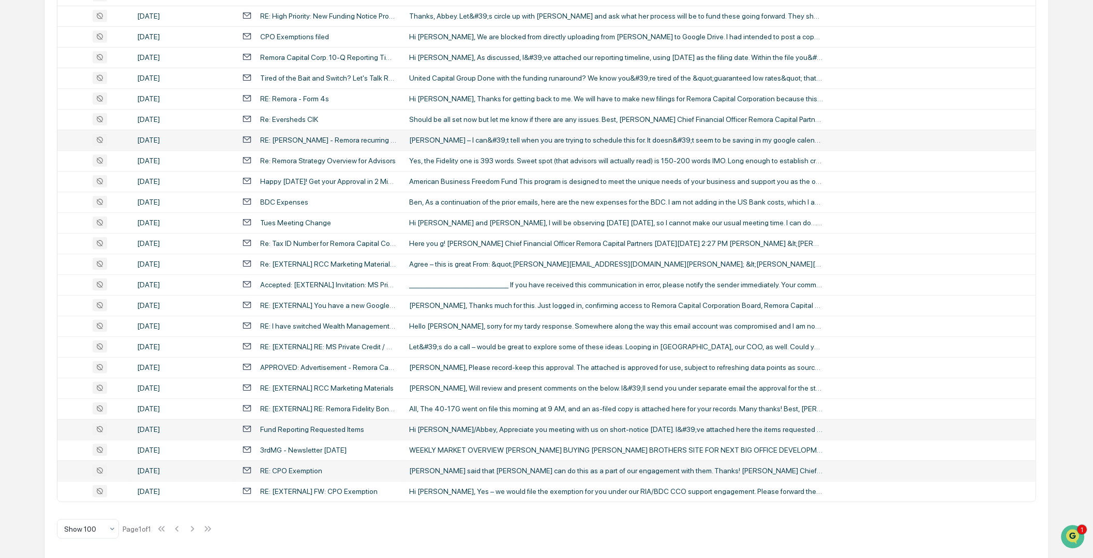
click at [457, 426] on div "Hi [PERSON_NAME]/Abbey, Appreciate you meeting with us on short-notice [DATE]. …" at bounding box center [616, 430] width 414 height 8
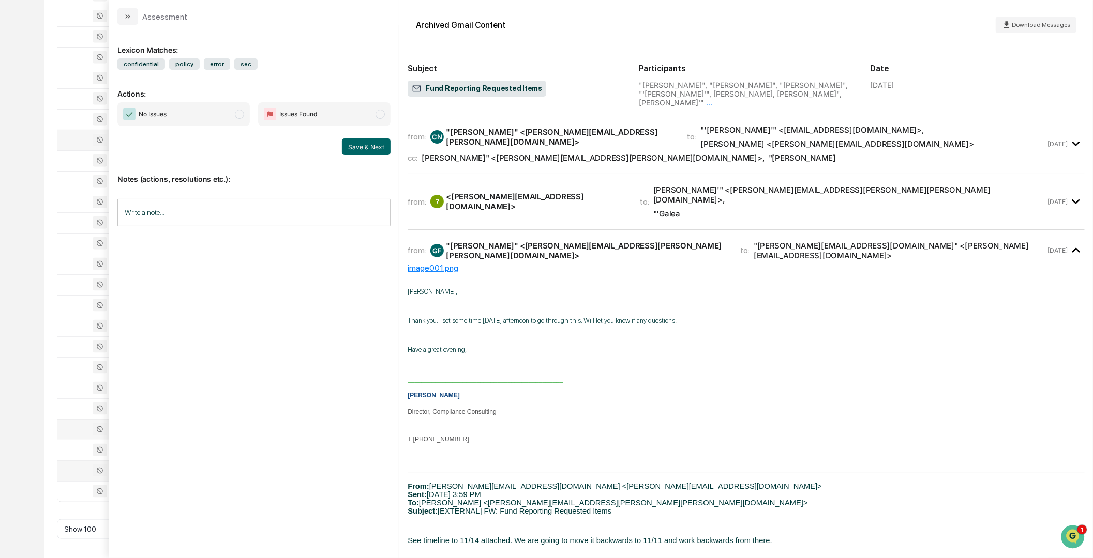
click at [634, 375] on p "_____________________________________________" at bounding box center [745, 380] width 677 height 10
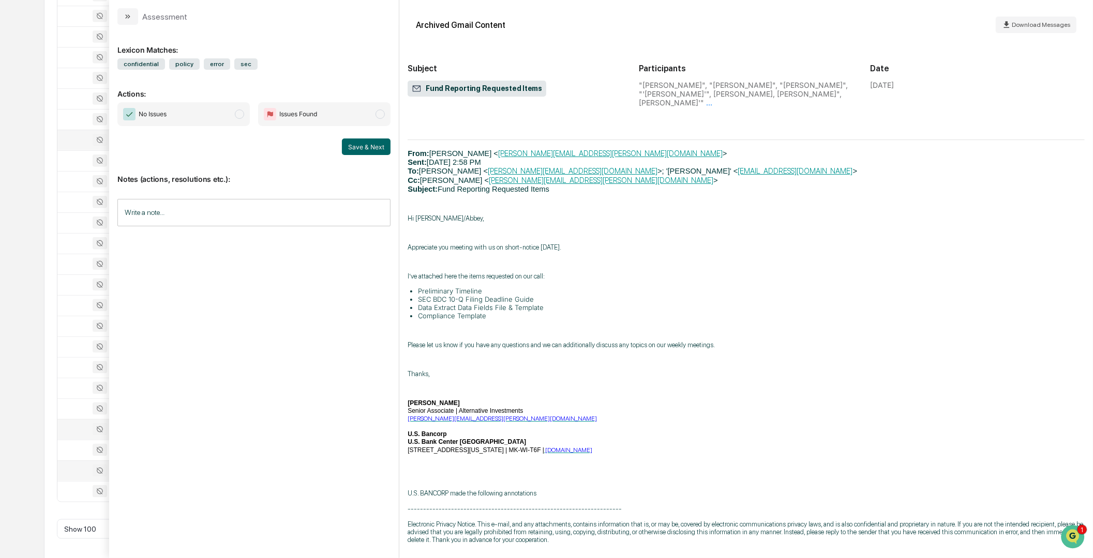
scroll to position [750, 0]
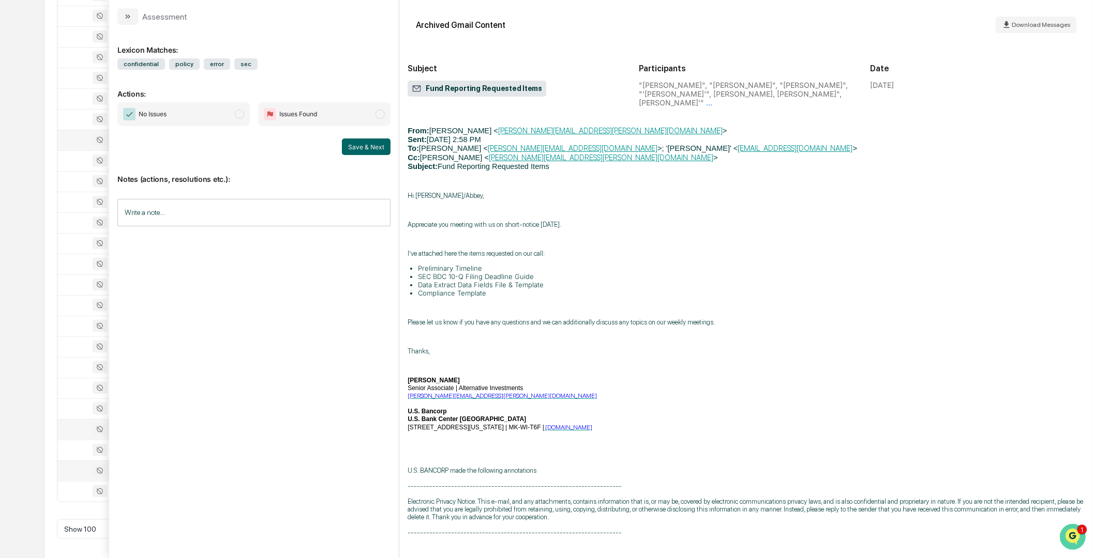
click at [1074, 534] on img "Open customer support" at bounding box center [1072, 536] width 26 height 21
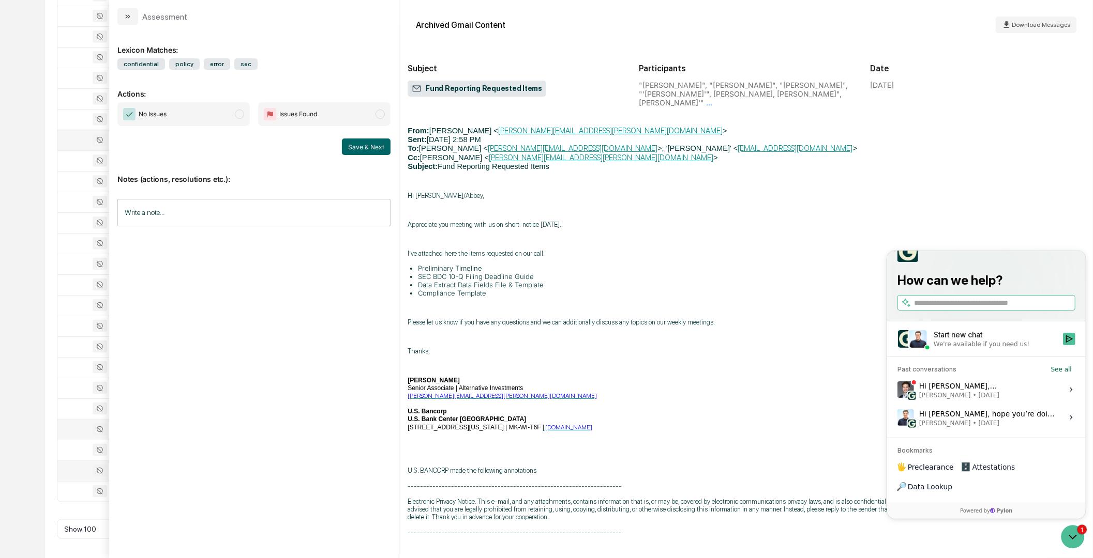
click at [938, 399] on span "[PERSON_NAME]" at bounding box center [944, 395] width 52 height 8
click at [897, 390] on button "View issue" at bounding box center [896, 389] width 1 height 1
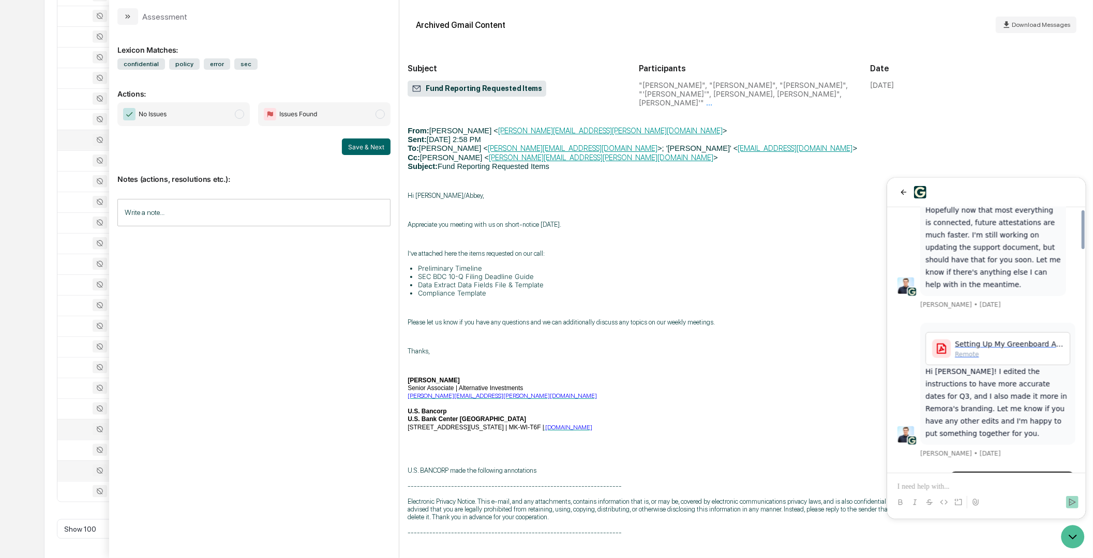
scroll to position [1736, 0]
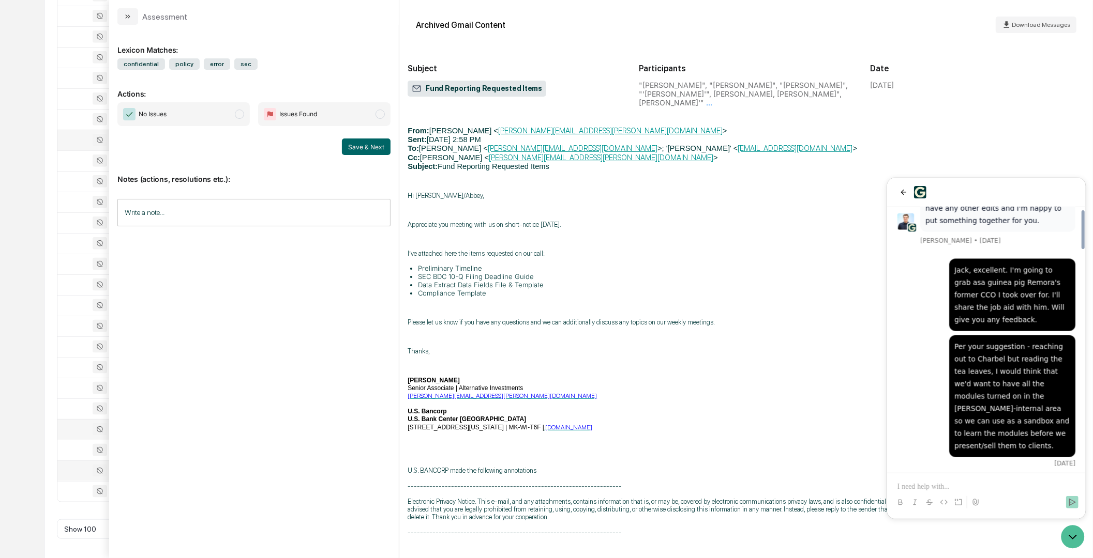
click at [905, 459] on div "[DATE]" at bounding box center [986, 463] width 178 height 8
drag, startPoint x: 959, startPoint y: 360, endPoint x: 987, endPoint y: 409, distance: 55.8
click at [987, 502] on p "[PERSON_NAME]-Internal is not to be used as a sandbox, it is for specific usage…" at bounding box center [992, 545] width 135 height 87
drag, startPoint x: 987, startPoint y: 409, endPoint x: 992, endPoint y: 413, distance: 6.7
click at [992, 502] on p "[PERSON_NAME]-Internal is not to be used as a sandbox, it is for specific usage…" at bounding box center [992, 545] width 135 height 87
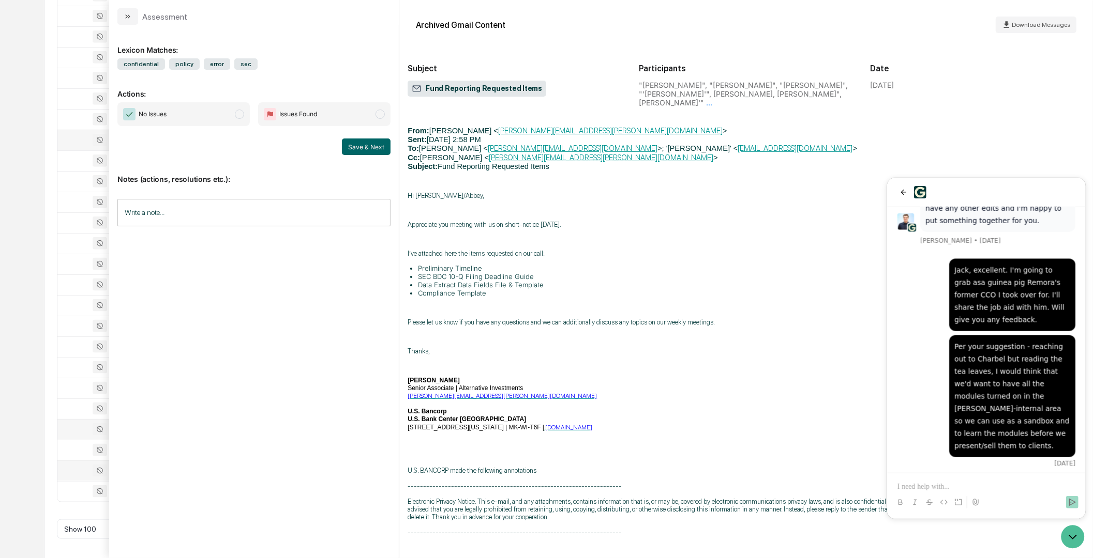
click at [993, 502] on p "[PERSON_NAME]-Internal is not to be used as a sandbox, it is for specific usage…" at bounding box center [992, 545] width 135 height 87
drag, startPoint x: 1024, startPoint y: 462, endPoint x: 917, endPoint y: 328, distance: 170.7
click at [917, 480] on div "Hi [PERSON_NAME], [PERSON_NAME]-Internal is not to be used as a sandbox, it is …" at bounding box center [986, 558] width 178 height 157
drag, startPoint x: 917, startPoint y: 328, endPoint x: 950, endPoint y: 190, distance: 142.4
click at [950, 190] on div at bounding box center [986, 192] width 178 height 12
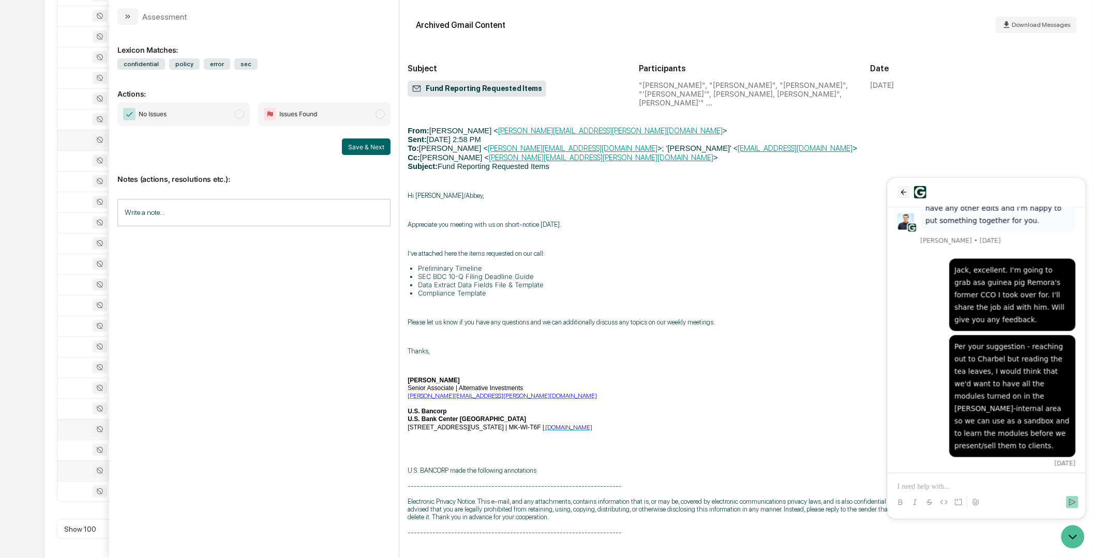
click at [904, 190] on icon "back" at bounding box center [903, 192] width 8 height 8
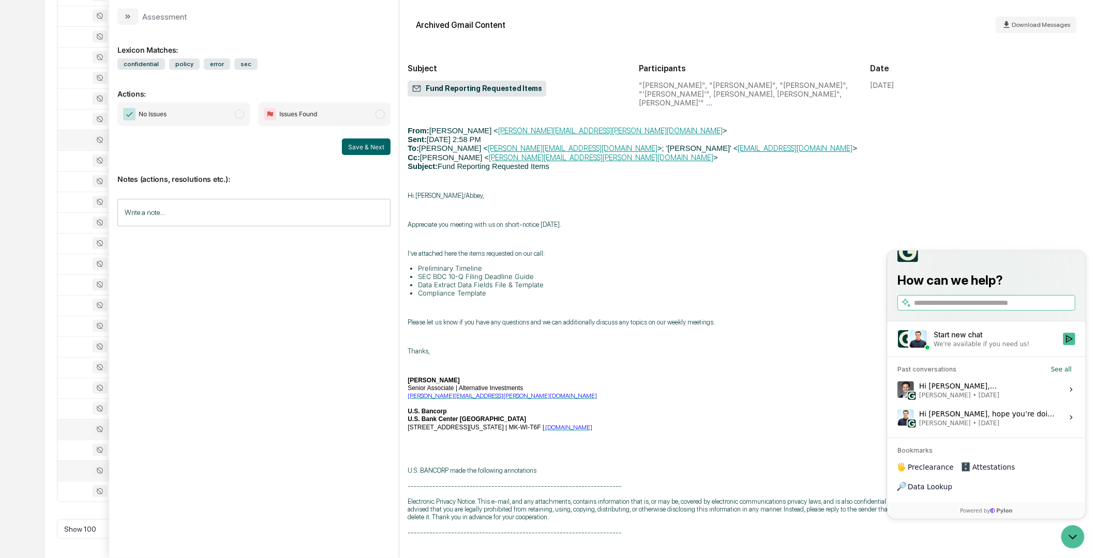
click at [952, 399] on span "[PERSON_NAME]" at bounding box center [944, 395] width 52 height 8
click at [897, 390] on button "View issue" at bounding box center [896, 389] width 1 height 1
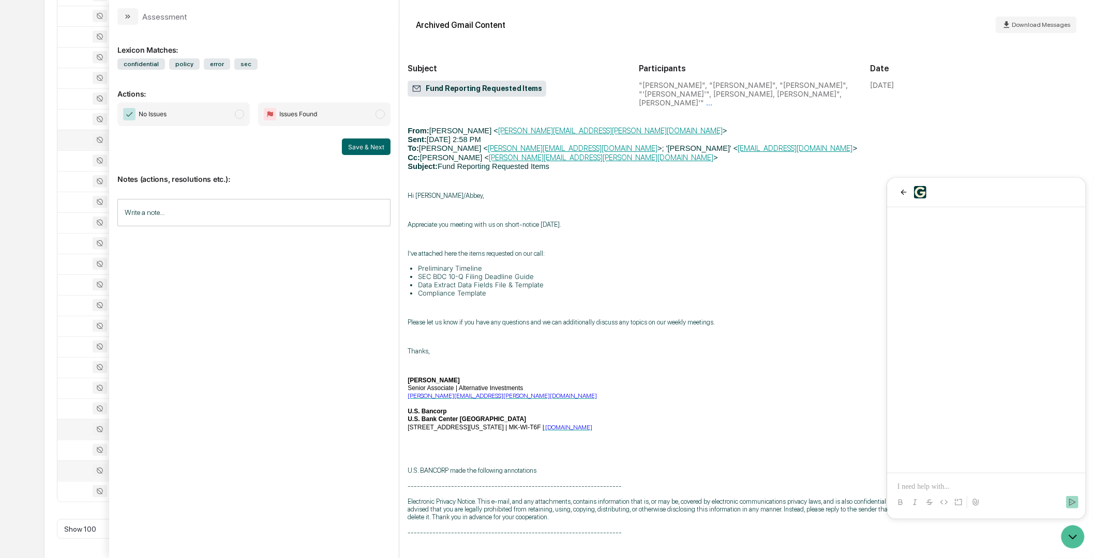
scroll to position [1736, 0]
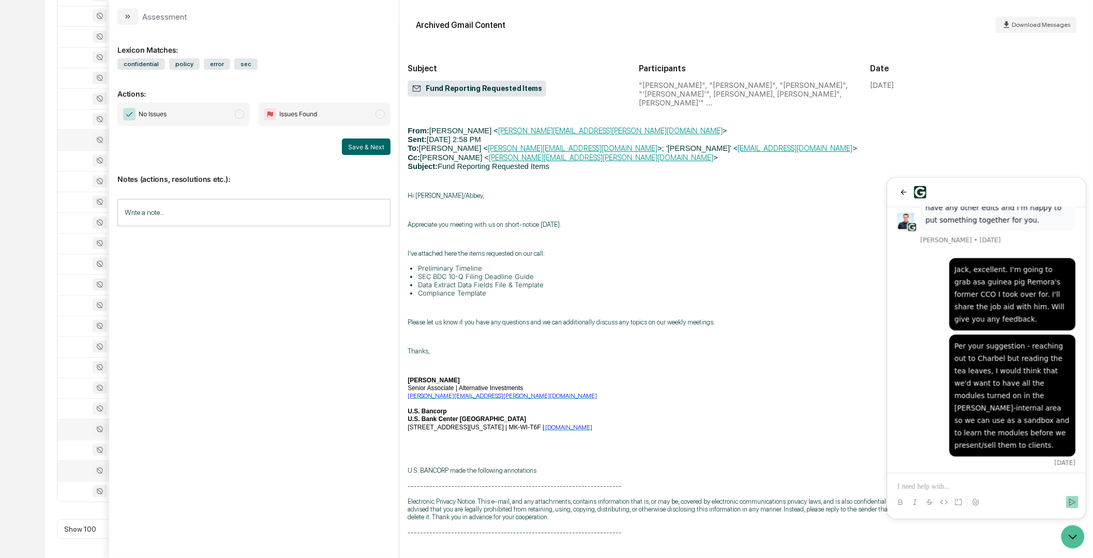
drag, startPoint x: 989, startPoint y: 358, endPoint x: 986, endPoint y: 401, distance: 43.1
click at [986, 501] on p "[PERSON_NAME]-Internal is not to be used as a sandbox, it is for specific usage…" at bounding box center [992, 544] width 135 height 87
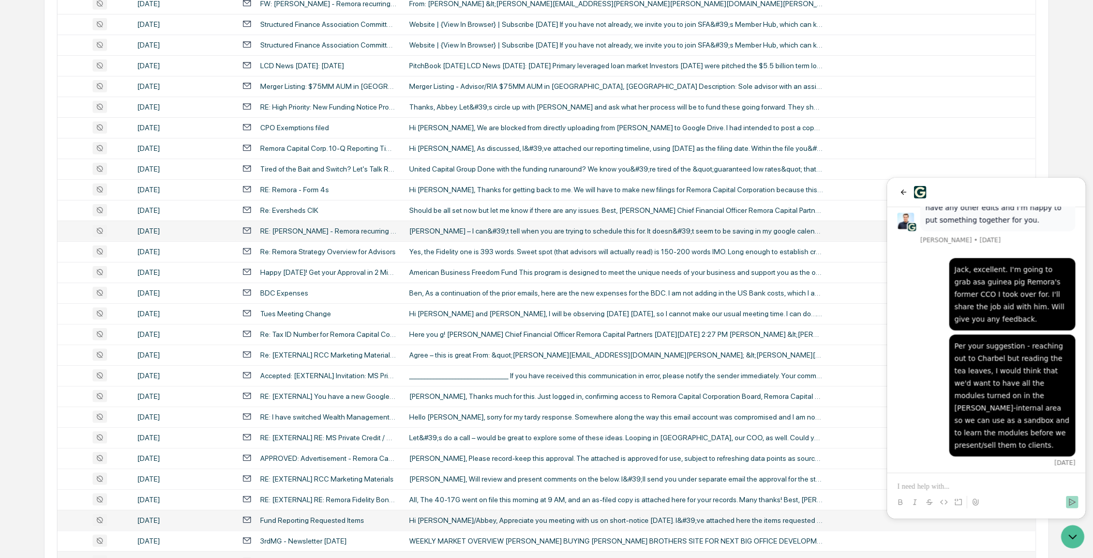
scroll to position [949, 0]
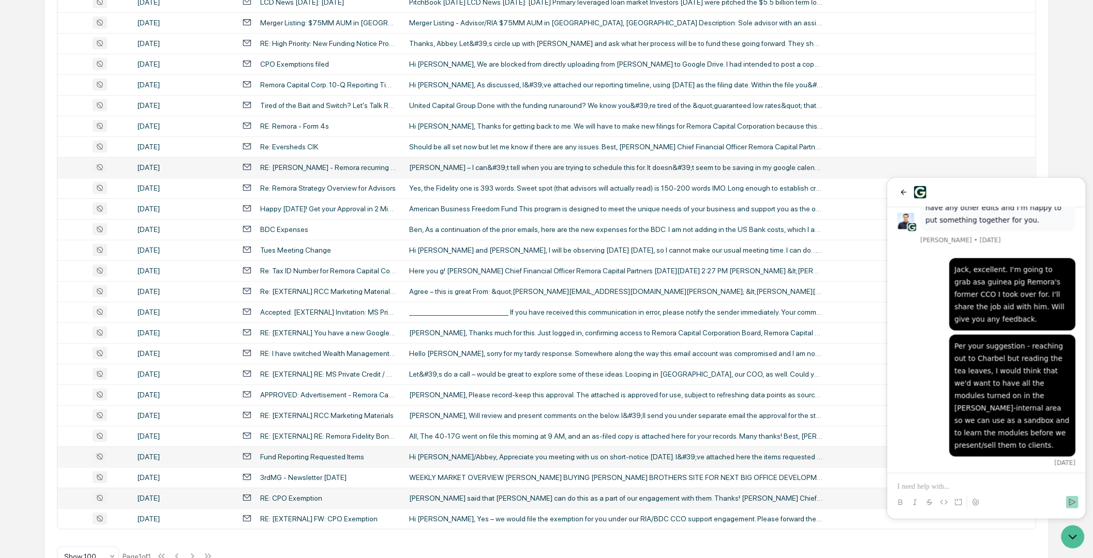
click at [1060, 479] on div "Hi [PERSON_NAME], [PERSON_NAME]-Internal is not to be used as a sandbox, it is …" at bounding box center [992, 550] width 146 height 143
click at [897, 479] on div "Hi [PERSON_NAME], [PERSON_NAME]-Internal is not to be used as a sandbox, it is …" at bounding box center [986, 557] width 178 height 157
click at [944, 501] on p "[PERSON_NAME]-Internal is not to be used as a sandbox, it is for specific usage…" at bounding box center [992, 544] width 135 height 87
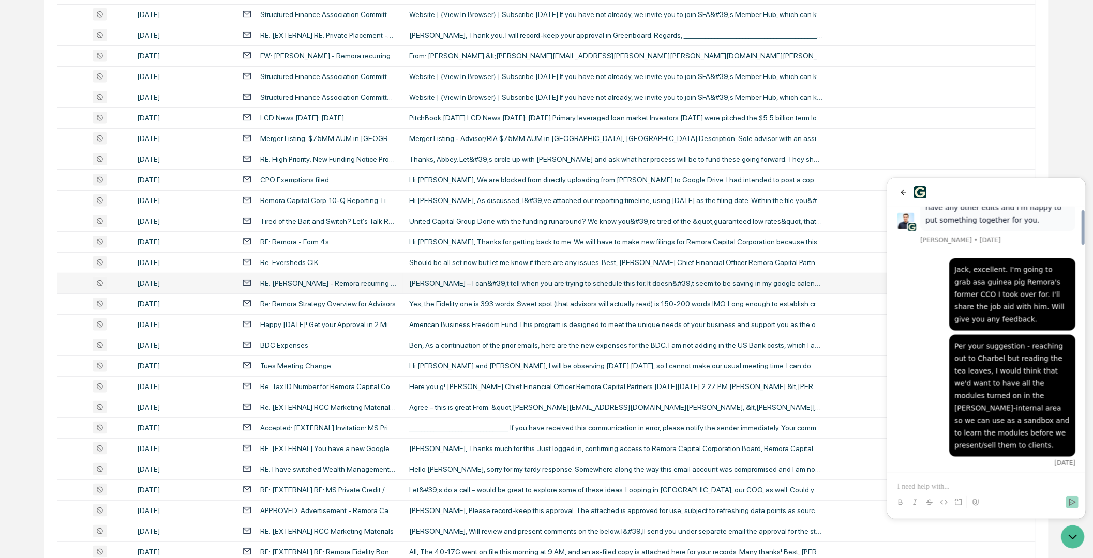
scroll to position [857, 0]
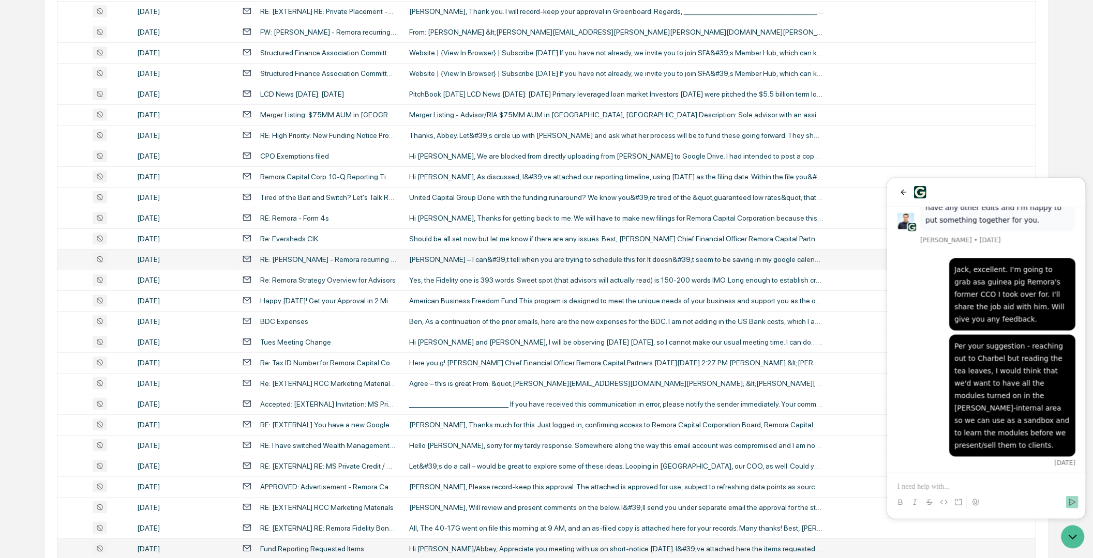
drag, startPoint x: 985, startPoint y: 438, endPoint x: 917, endPoint y: 321, distance: 135.8
click at [917, 479] on div "Hi [PERSON_NAME], [PERSON_NAME]-Internal is not to be used as a sandbox, it is …" at bounding box center [986, 557] width 178 height 157
copy div "Hi [PERSON_NAME], [PERSON_NAME]-Internal is not to be used as a sandbox, it is …"
click at [938, 335] on div "Per your suggestion - reaching out to Charbel but reading the tea leaves, I wou…" at bounding box center [986, 401] width 178 height 132
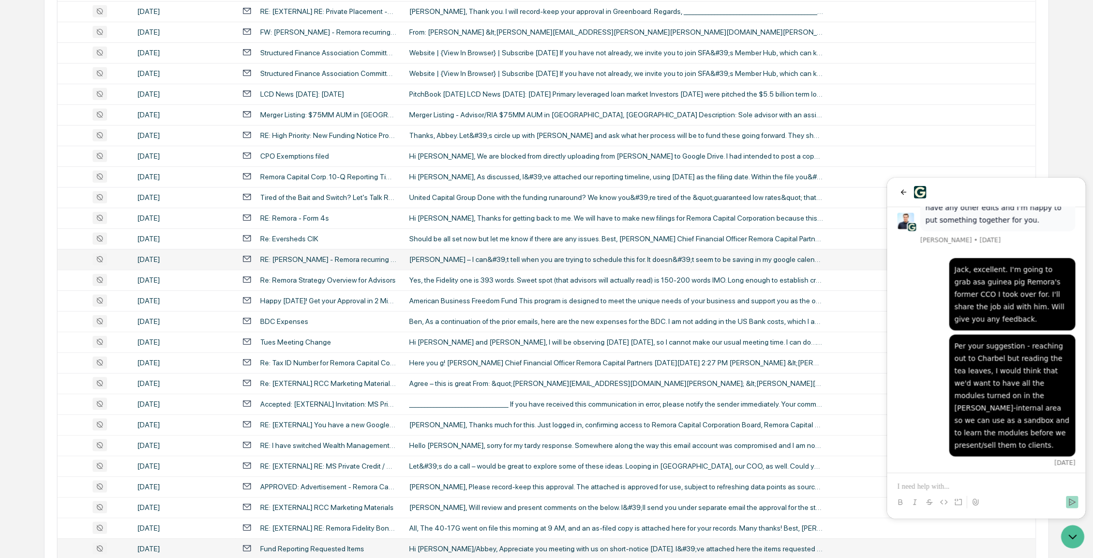
click at [1017, 340] on div "Per your suggestion - reaching out to Charbel but reading the tea leaves, I wou…" at bounding box center [1012, 396] width 116 height 112
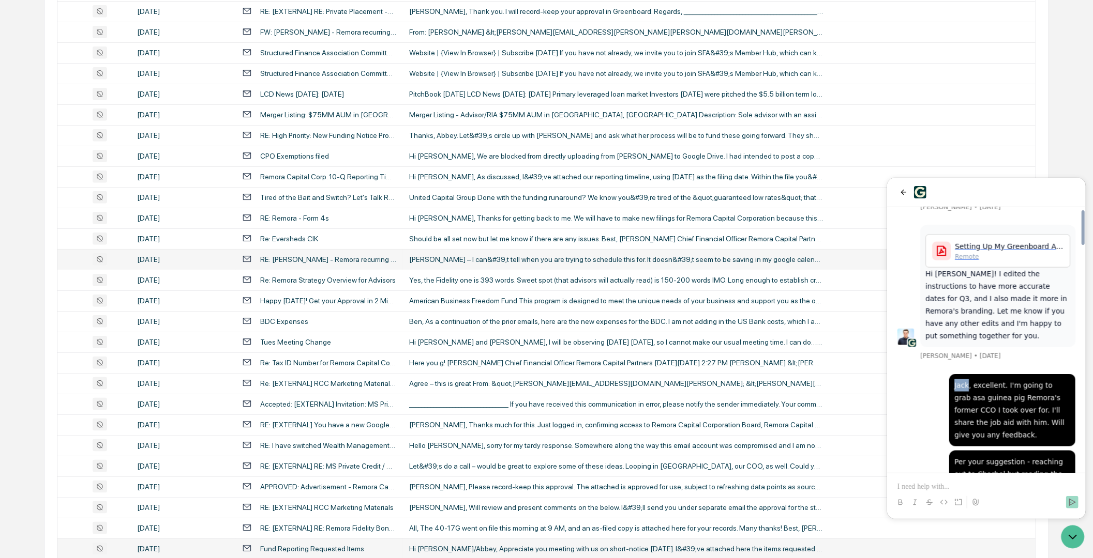
scroll to position [1616, 0]
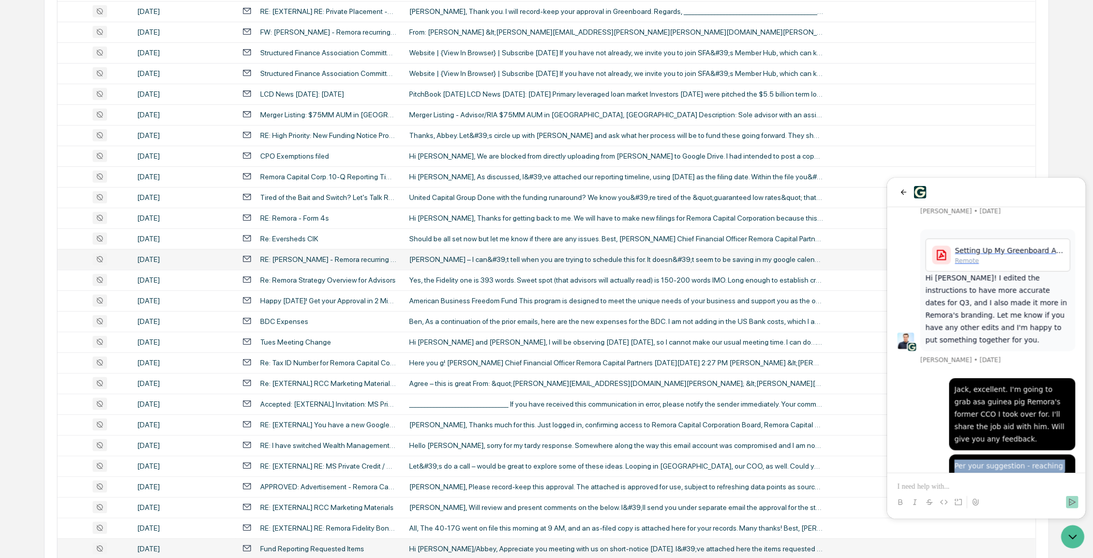
drag, startPoint x: 1016, startPoint y: 285, endPoint x: 957, endPoint y: 313, distance: 65.5
click at [957, 460] on div "Per your suggestion - reaching out to Charbel but reading the tea leaves, I wou…" at bounding box center [1012, 516] width 116 height 112
copy div "Per your suggestion - reaching out to Charbel but reading the tea leaves, I wou…"
click at [904, 188] on icon "back" at bounding box center [903, 192] width 8 height 8
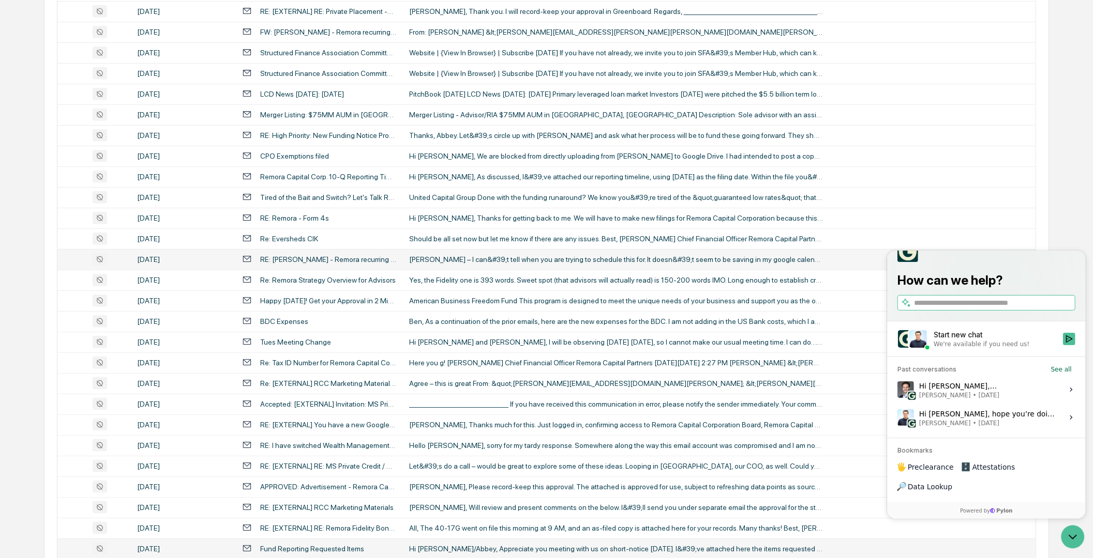
click at [63, 100] on td at bounding box center [94, 94] width 74 height 21
